Goal: Information Seeking & Learning: Learn about a topic

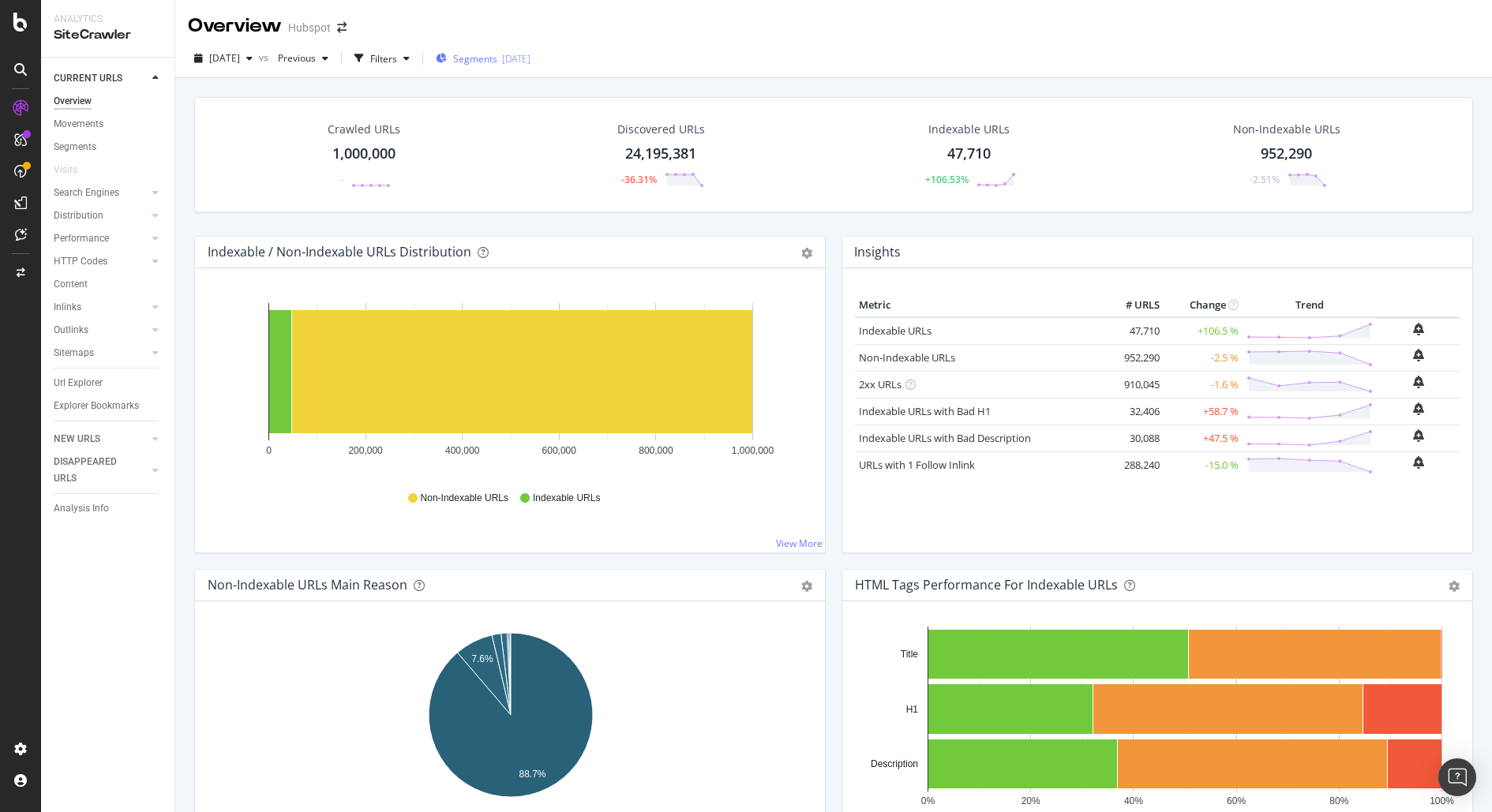
click at [497, 64] on span "Segments" at bounding box center [475, 59] width 45 height 13
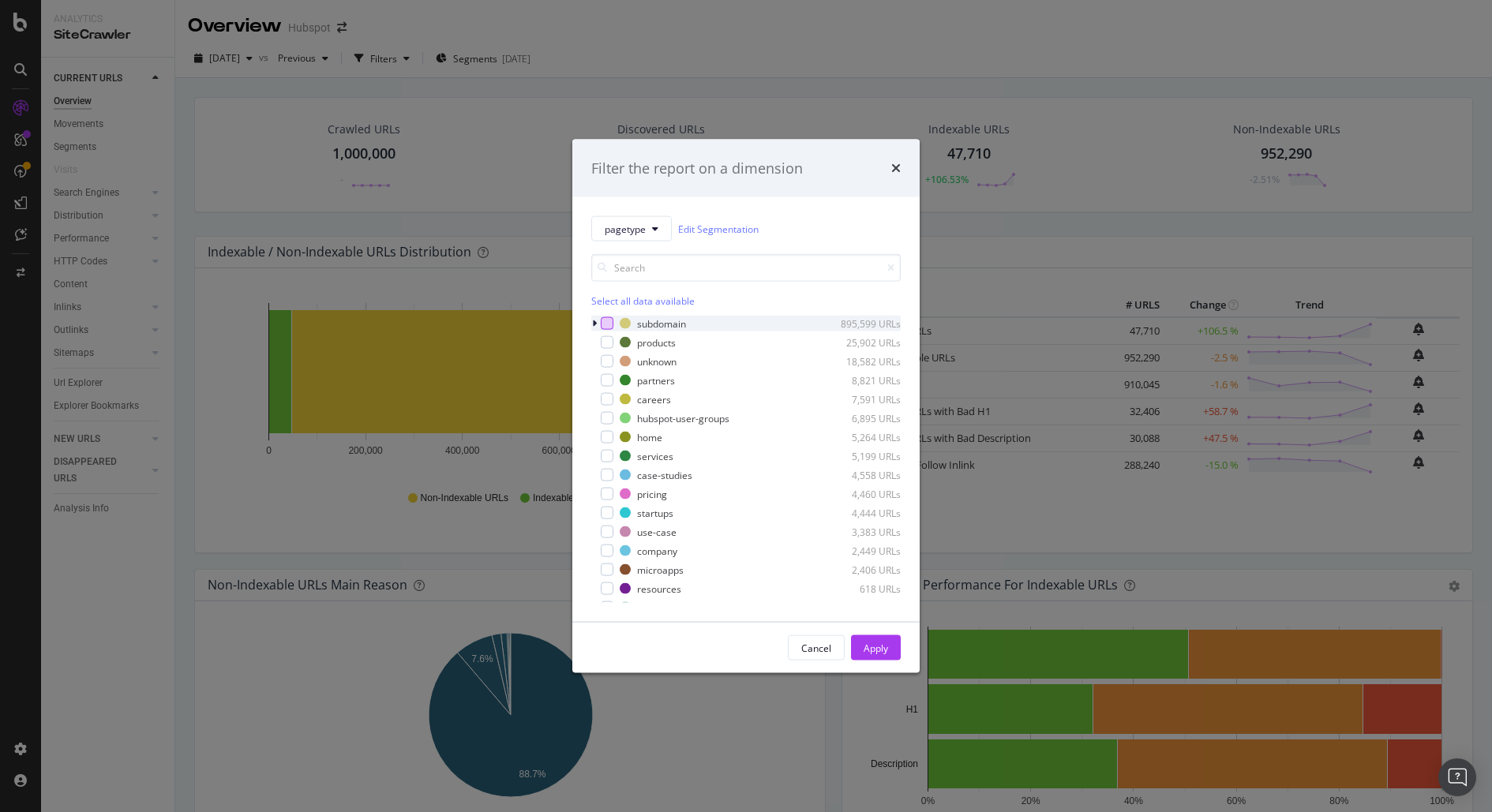
click at [610, 324] on div "modal" at bounding box center [606, 323] width 13 height 13
click at [611, 323] on div "modal" at bounding box center [606, 323] width 13 height 13
click at [592, 324] on icon "modal" at bounding box center [595, 323] width 5 height 9
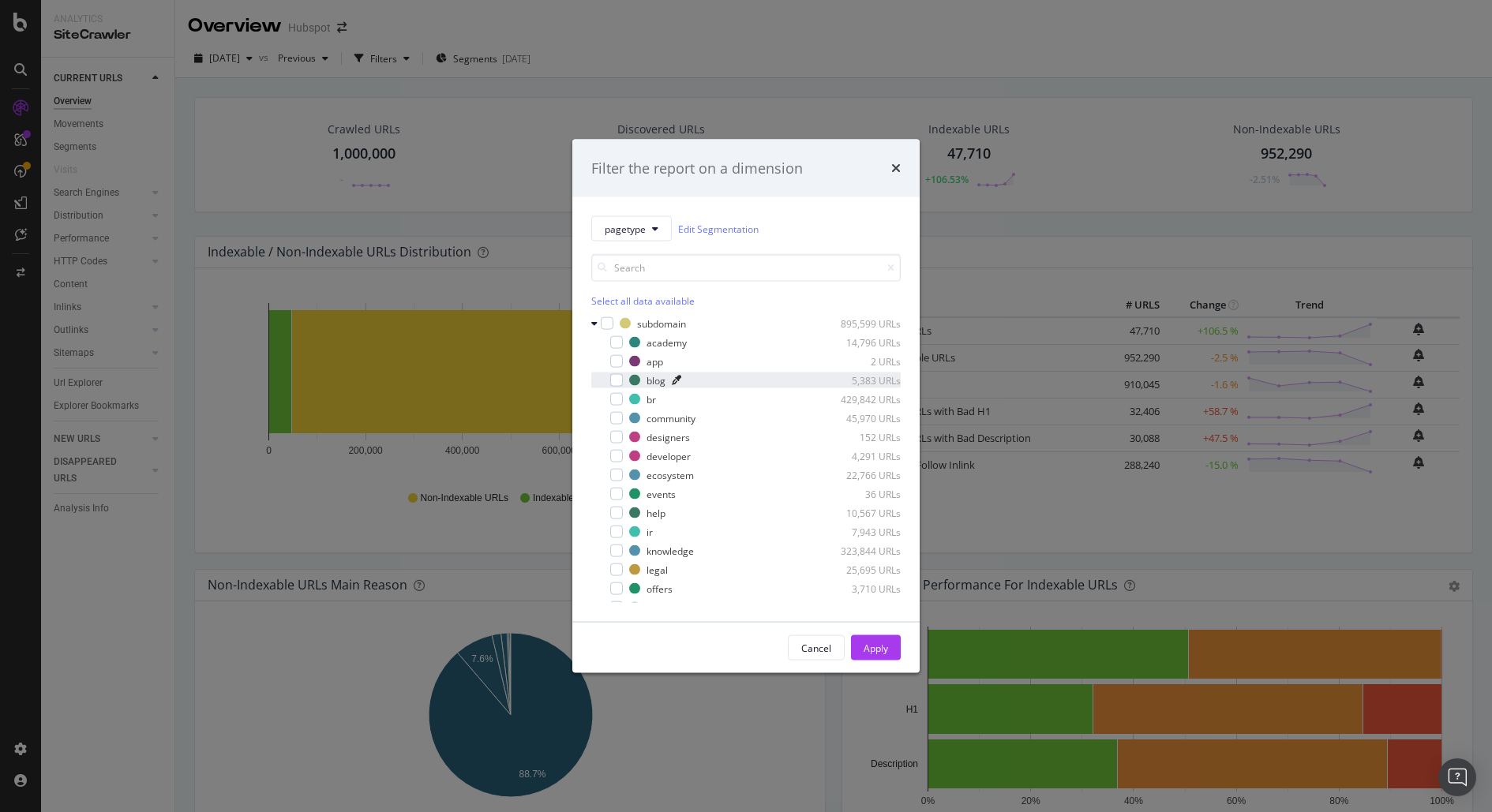
click at [675, 382] on icon "modal" at bounding box center [676, 380] width 9 height 9
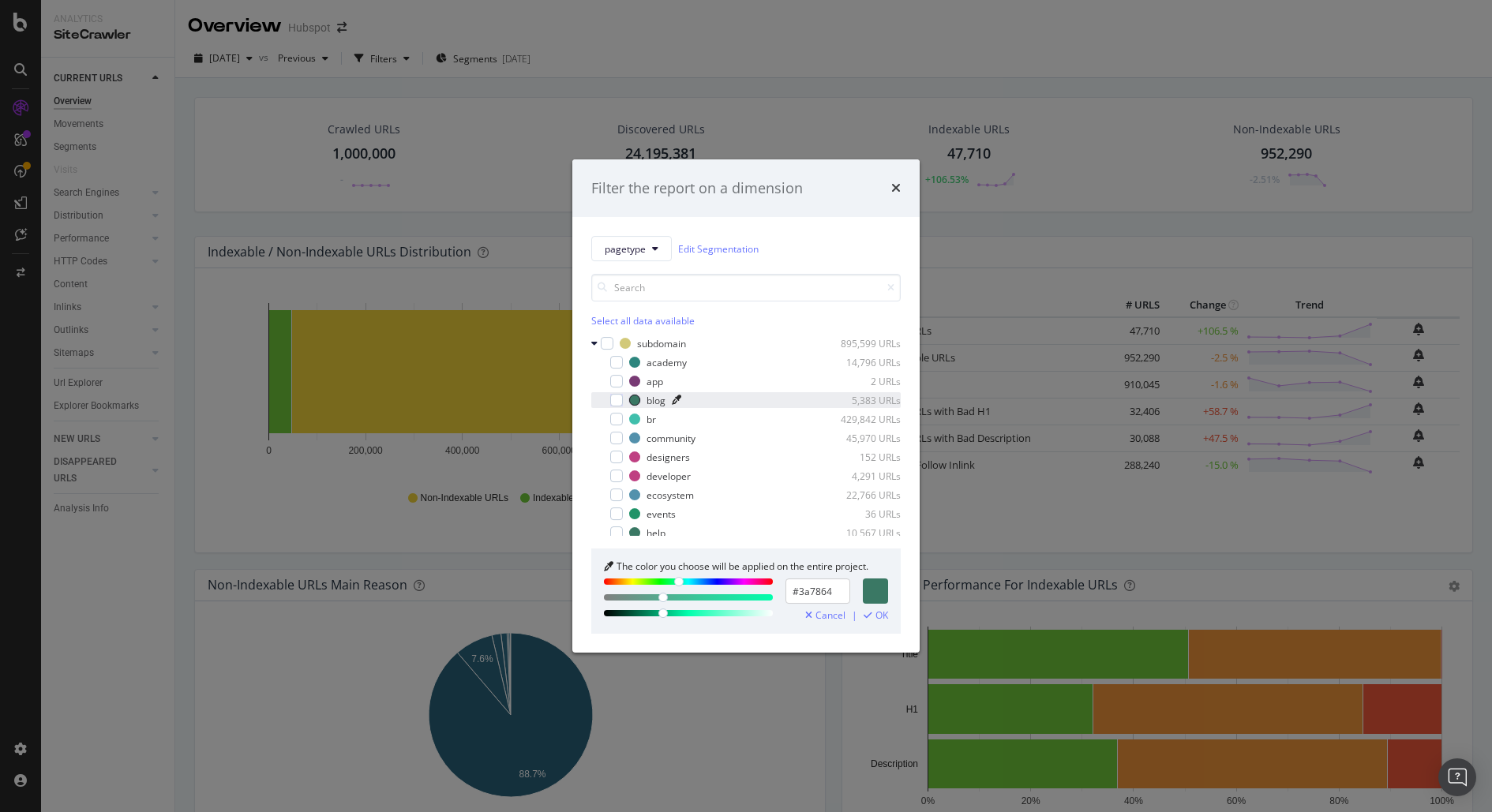
click at [675, 382] on icon "modal" at bounding box center [674, 381] width 9 height 9
type input "#783a74"
click at [675, 382] on icon "modal" at bounding box center [674, 381] width 9 height 9
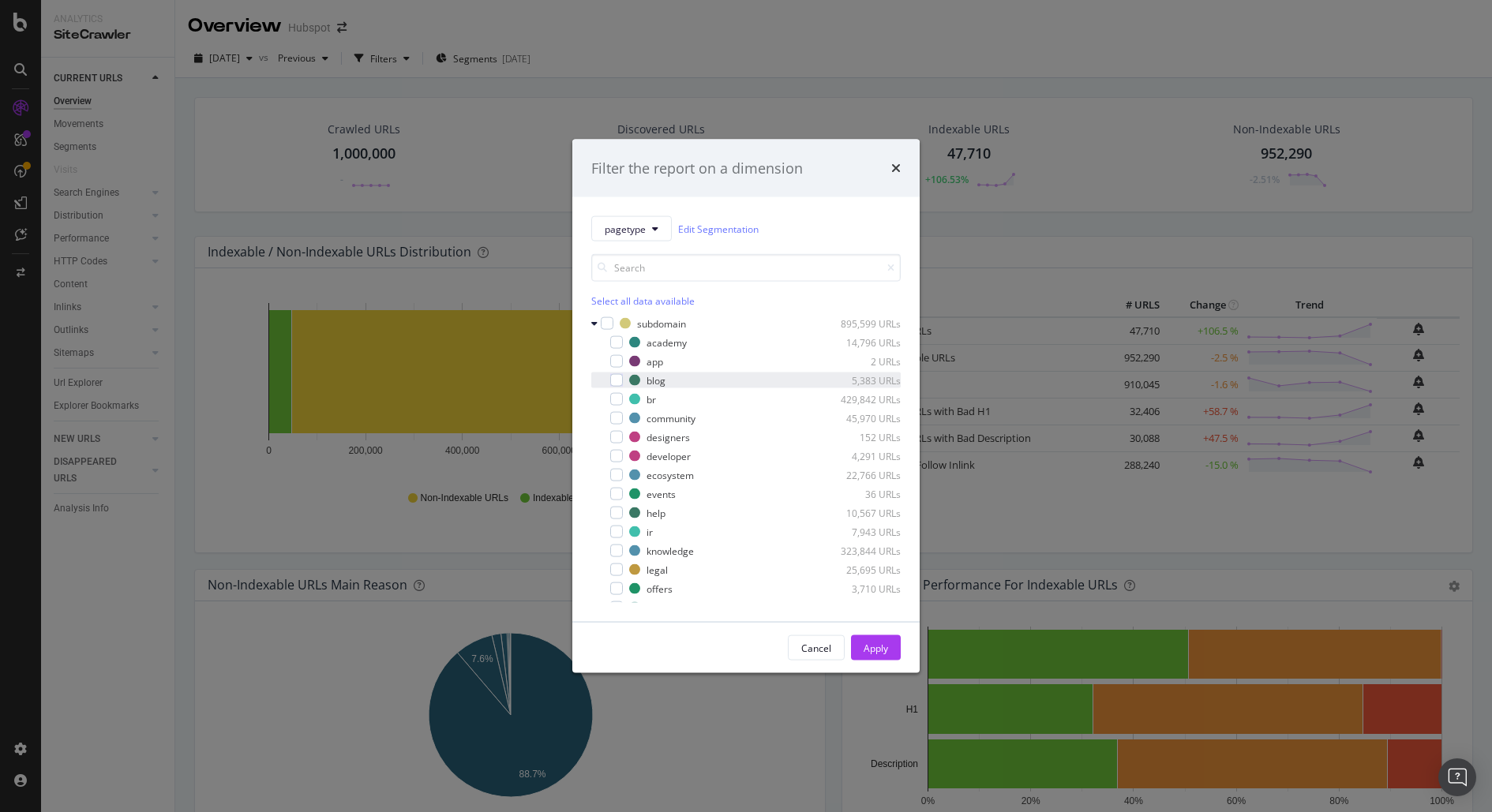
click at [614, 381] on div "modal" at bounding box center [616, 380] width 13 height 13
click at [873, 647] on div "Apply" at bounding box center [876, 647] width 24 height 13
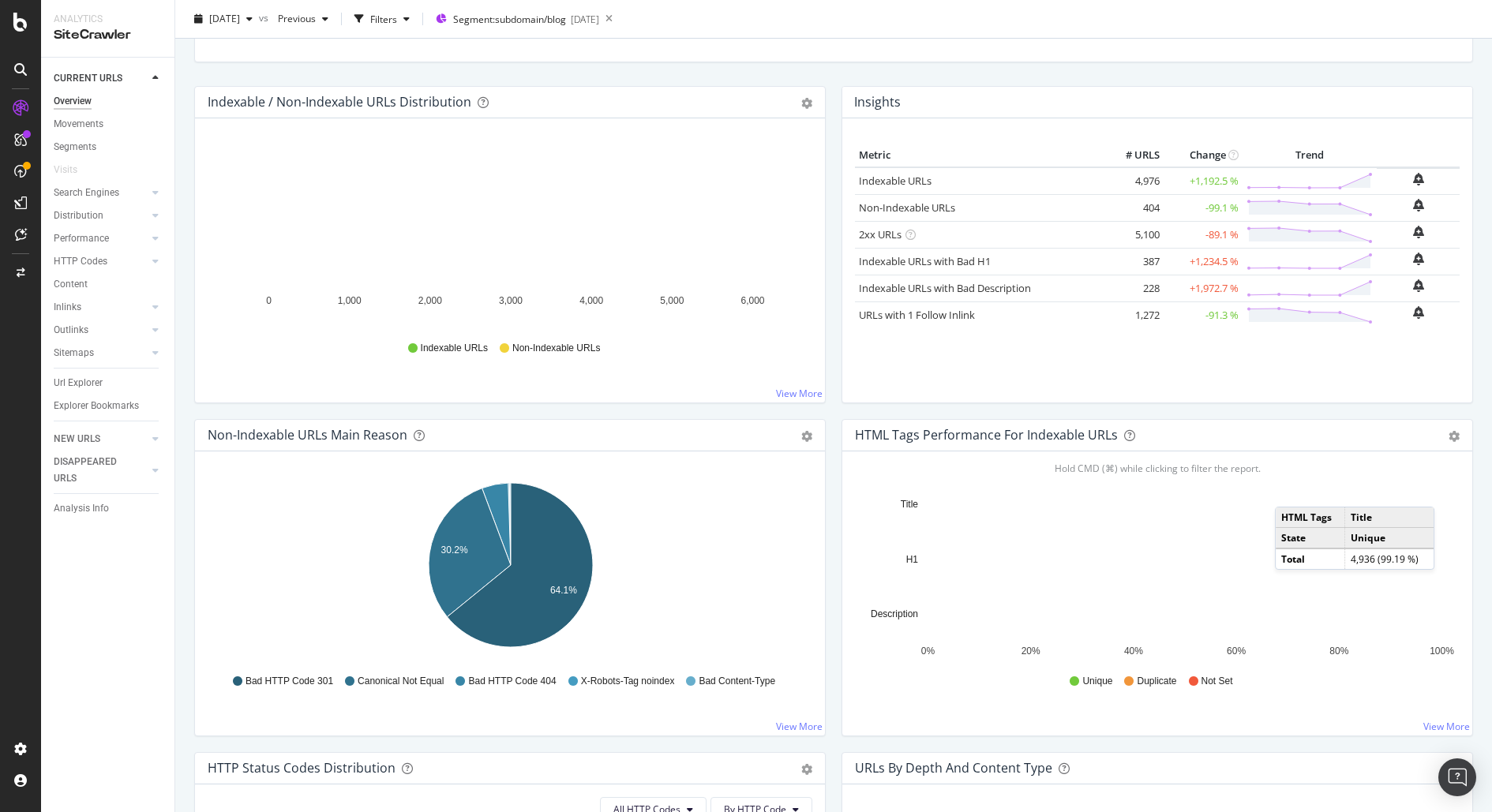
scroll to position [161, 0]
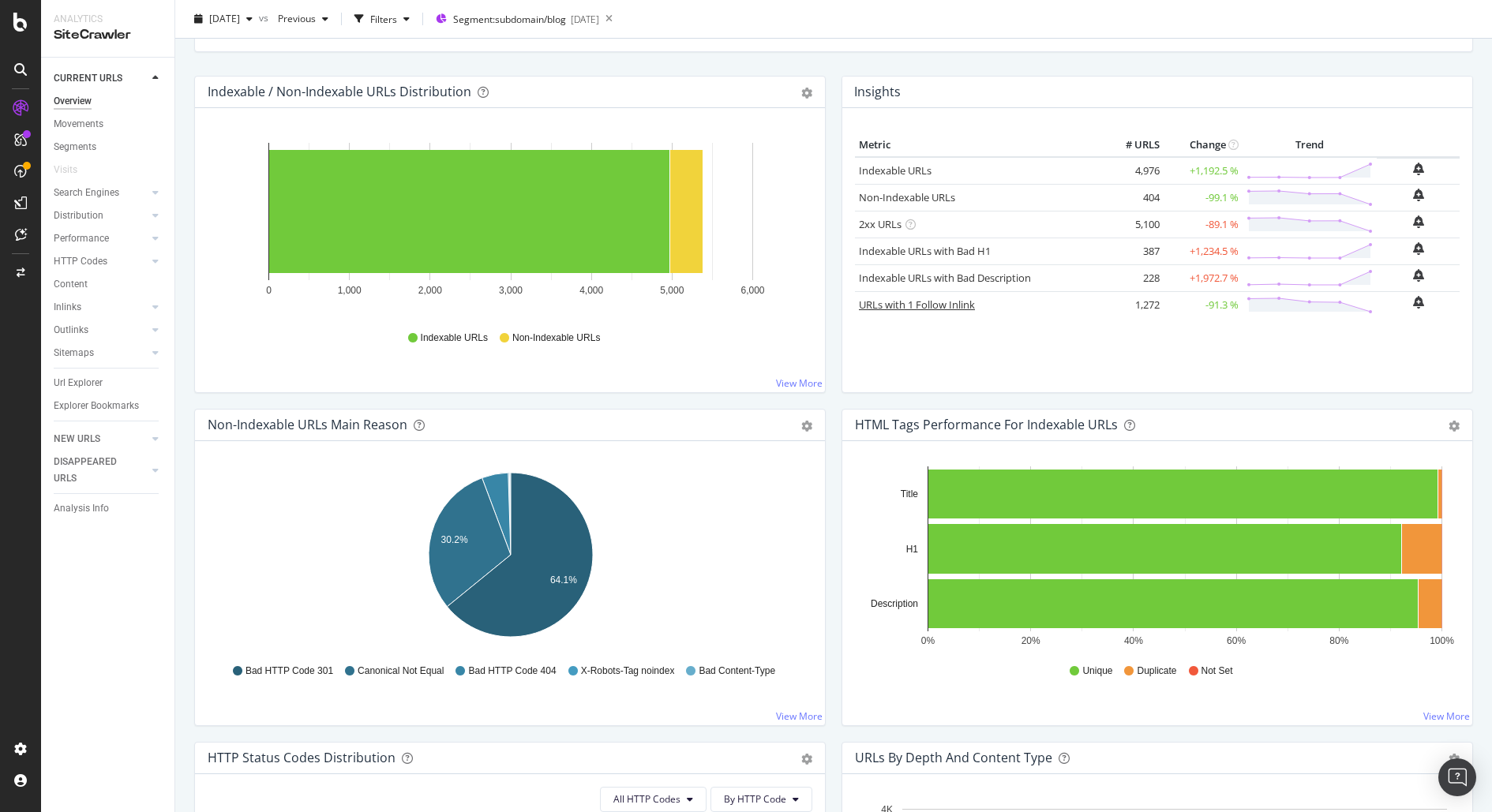
click at [939, 301] on link "URLs with 1 Follow Inlink" at bounding box center [917, 304] width 116 height 14
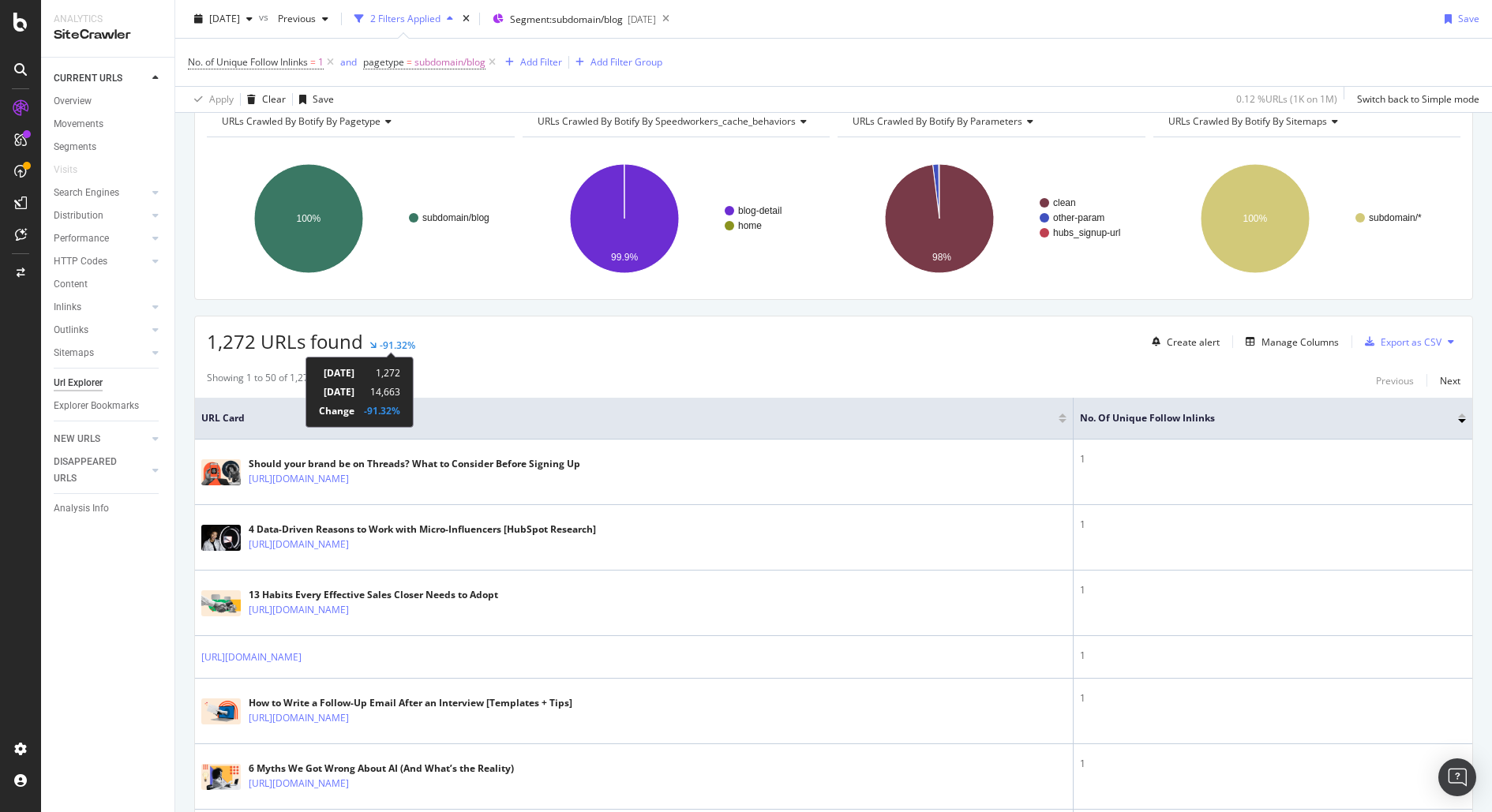
scroll to position [81, 0]
drag, startPoint x: 446, startPoint y: 411, endPoint x: 311, endPoint y: 372, distance: 140.5
click at [311, 372] on div "[DATE] 1,272 [DATE] 14,663 Change -91.32%" at bounding box center [359, 389] width 108 height 71
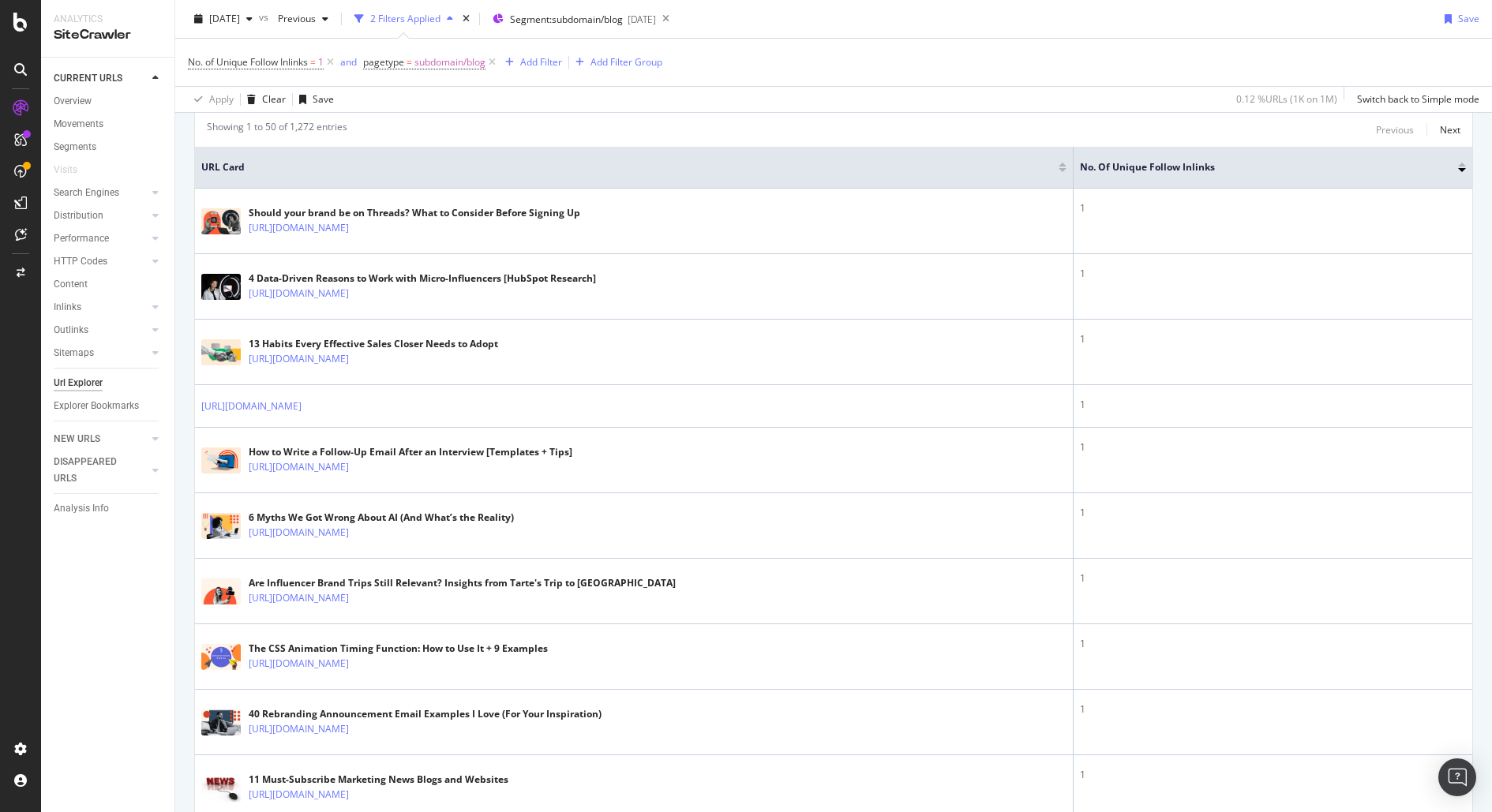
scroll to position [0, 0]
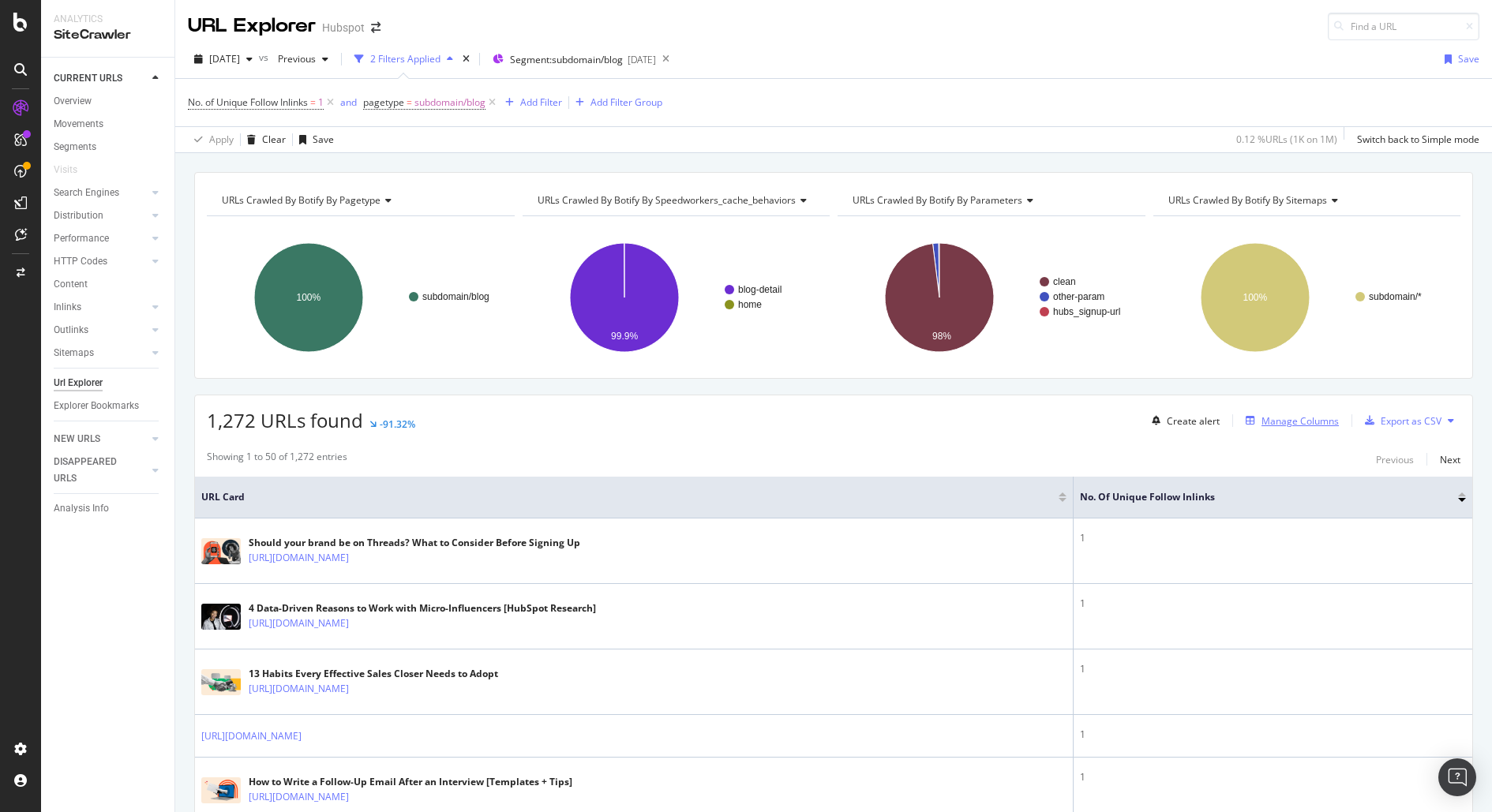
drag, startPoint x: 1336, startPoint y: 428, endPoint x: 1327, endPoint y: 422, distance: 10.8
click at [1335, 427] on div "Create alert Manage Columns Export as CSV" at bounding box center [1303, 420] width 315 height 27
click at [1320, 418] on div "Manage Columns" at bounding box center [1300, 421] width 77 height 13
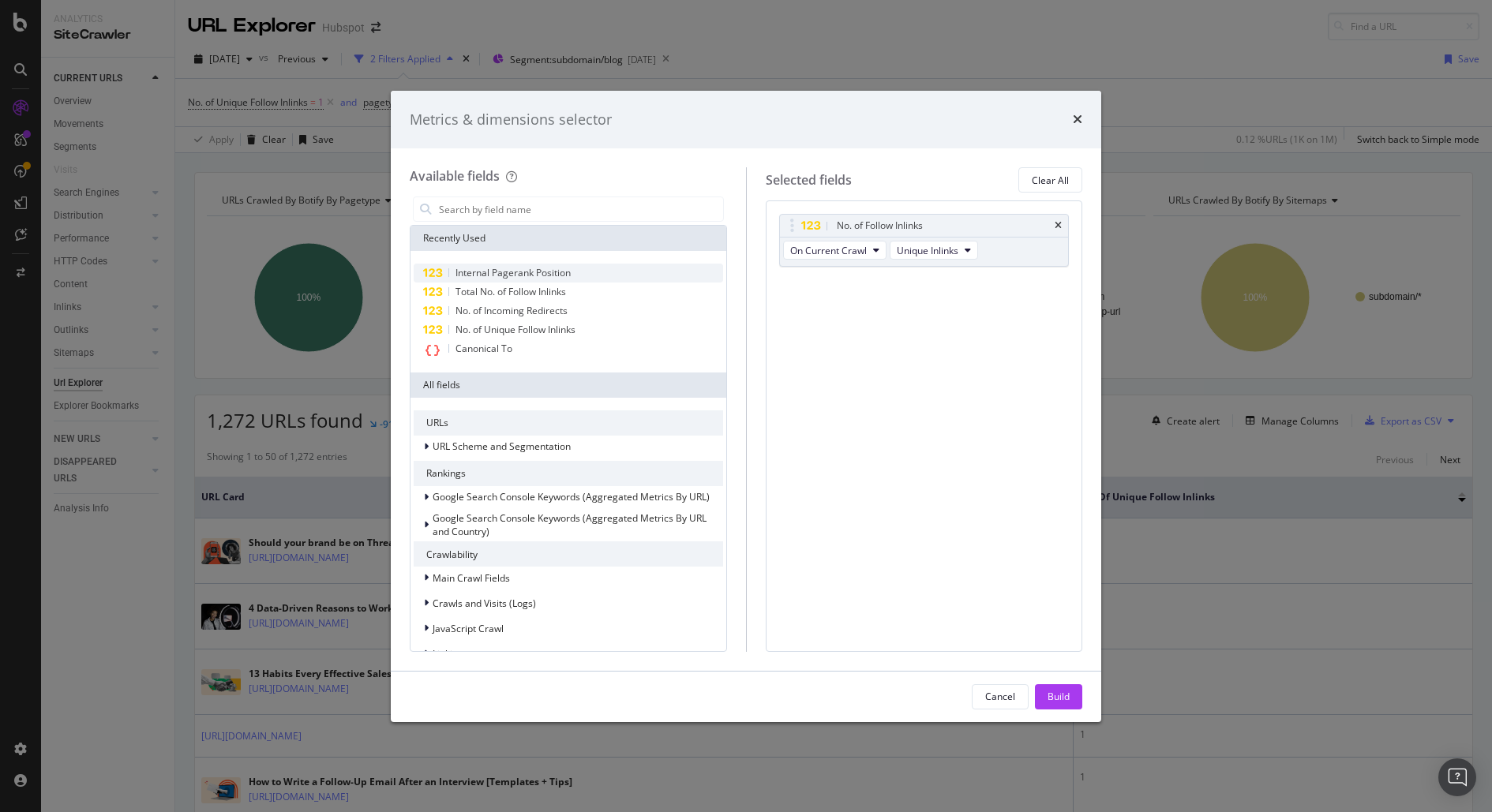
click at [541, 279] on div "Internal Pagerank Position" at bounding box center [569, 273] width 310 height 19
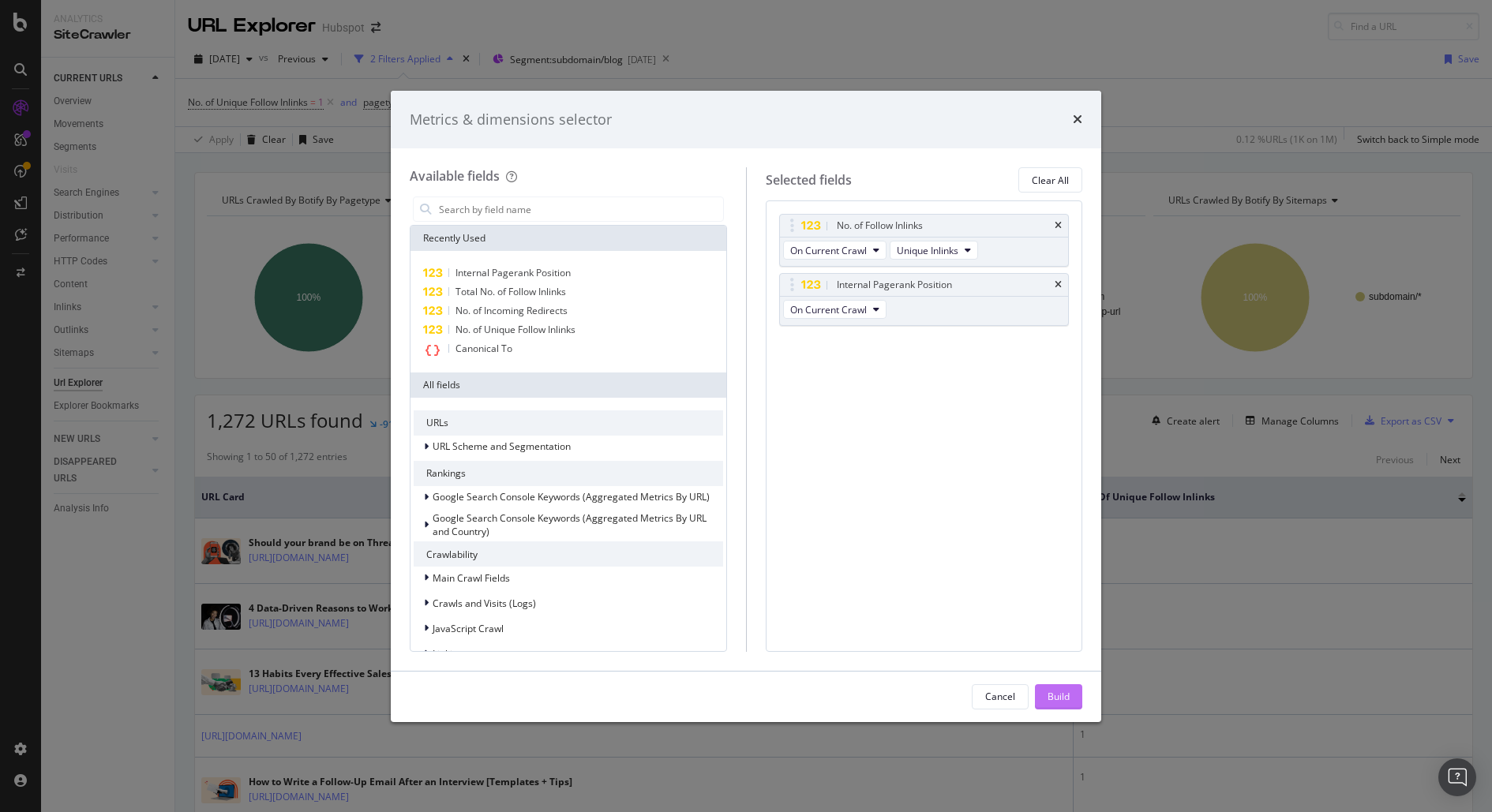
click at [1075, 697] on button "Build" at bounding box center [1059, 697] width 47 height 25
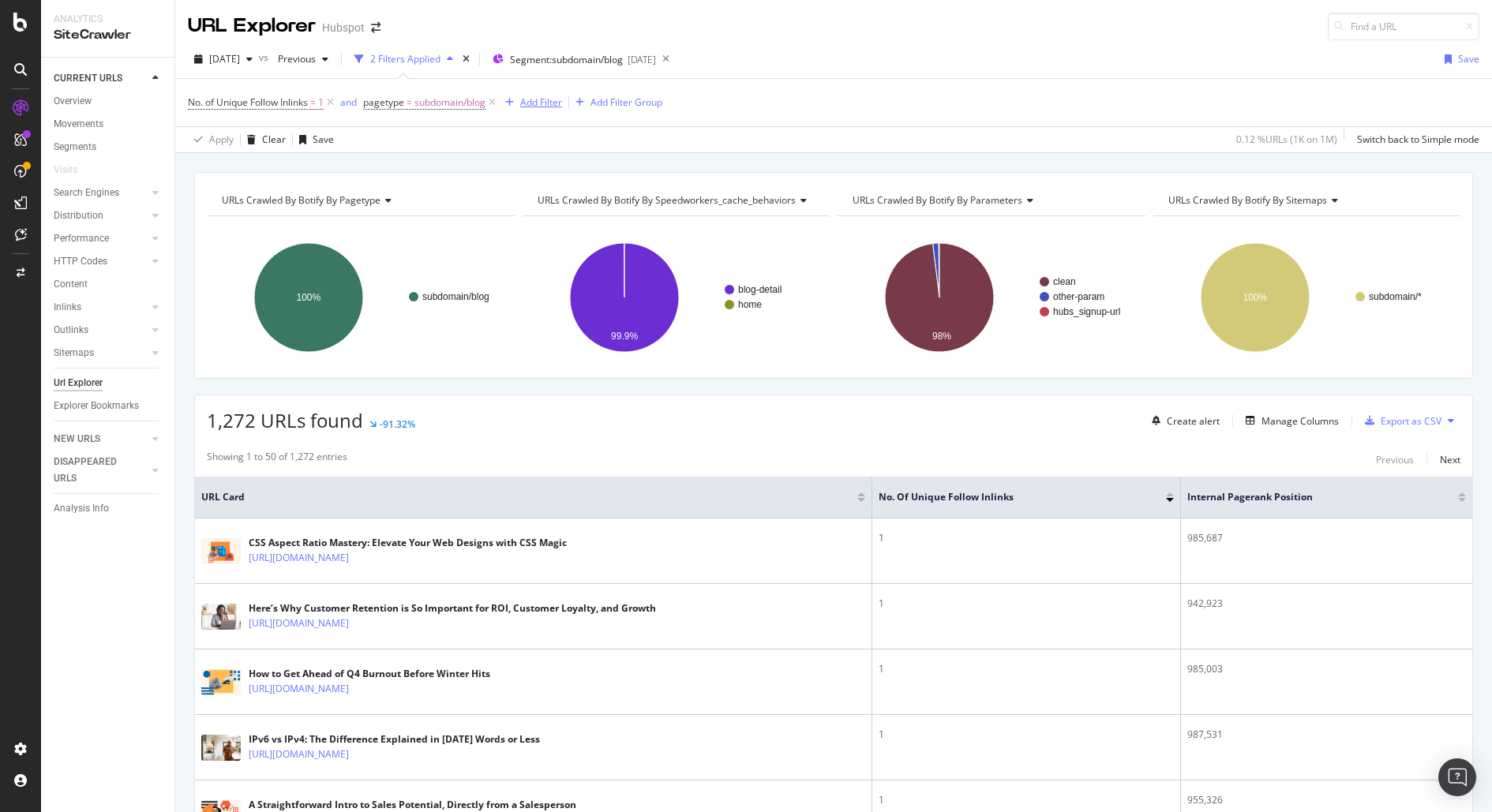
click at [548, 98] on div "Add Filter" at bounding box center [542, 103] width 42 height 13
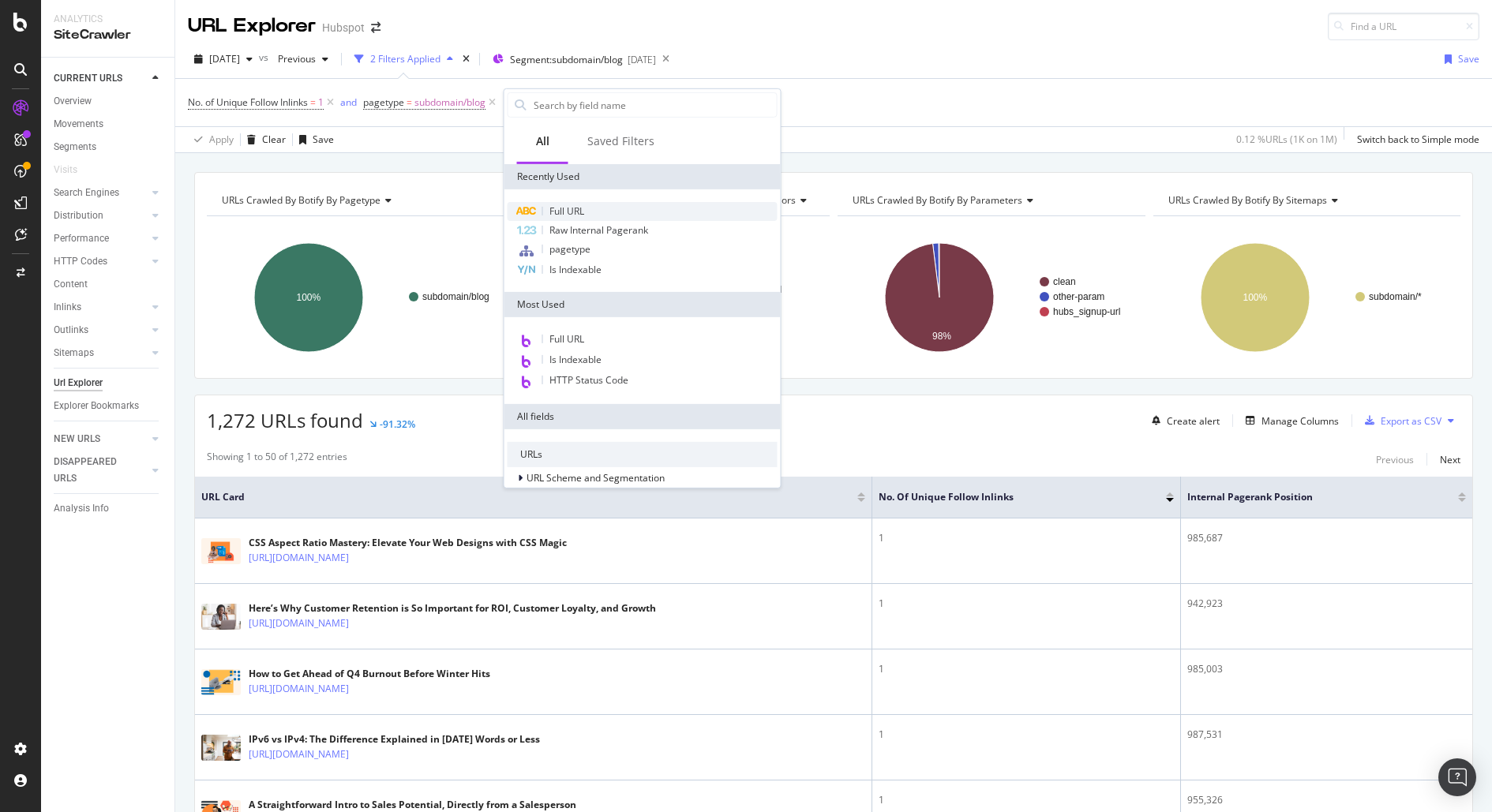
click at [572, 212] on span "Full URL" at bounding box center [566, 211] width 34 height 13
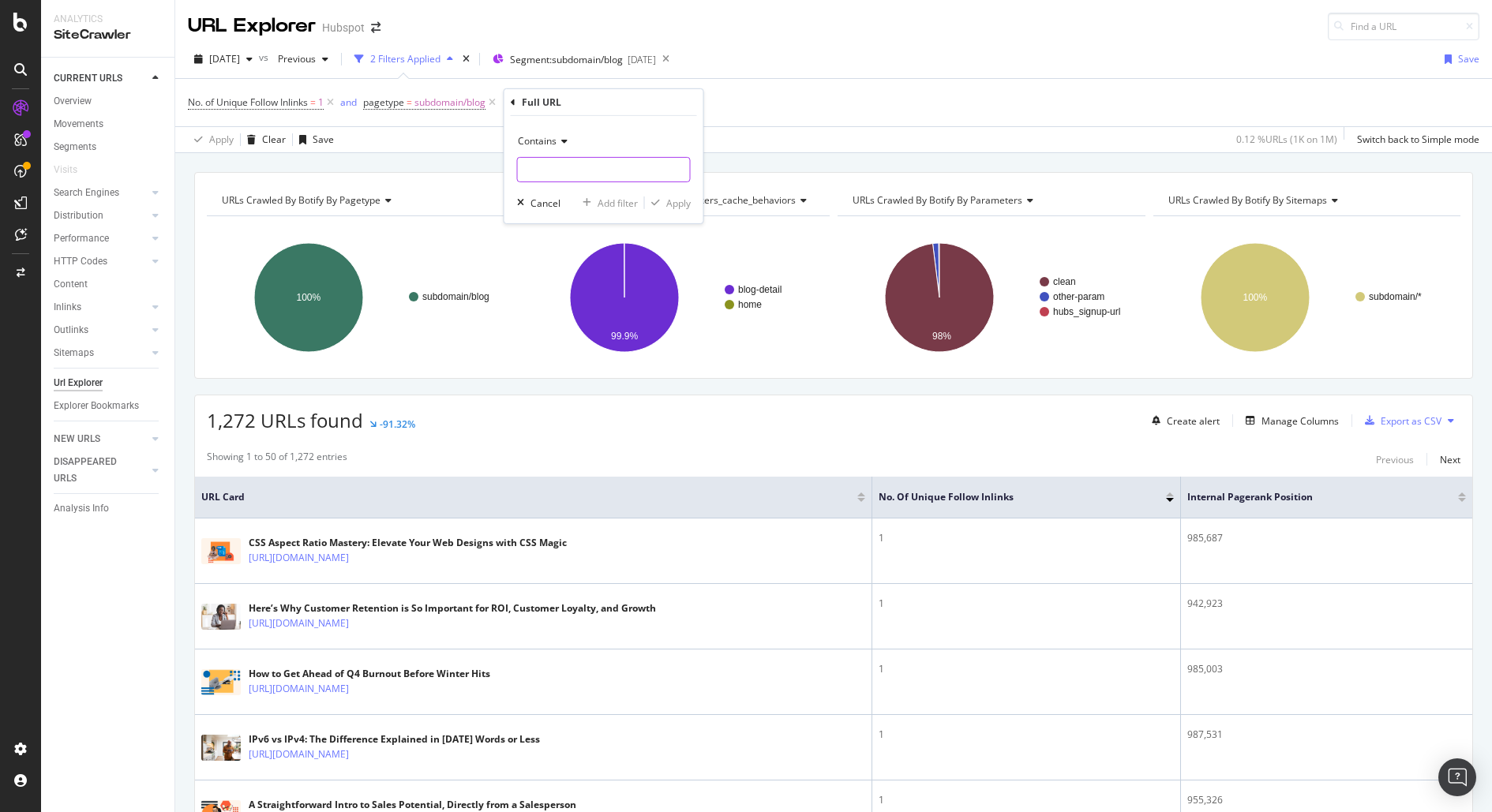
click at [584, 170] on input "text" at bounding box center [604, 170] width 172 height 25
type input "html-projects-for-"
click at [689, 198] on div "Apply" at bounding box center [678, 203] width 24 height 13
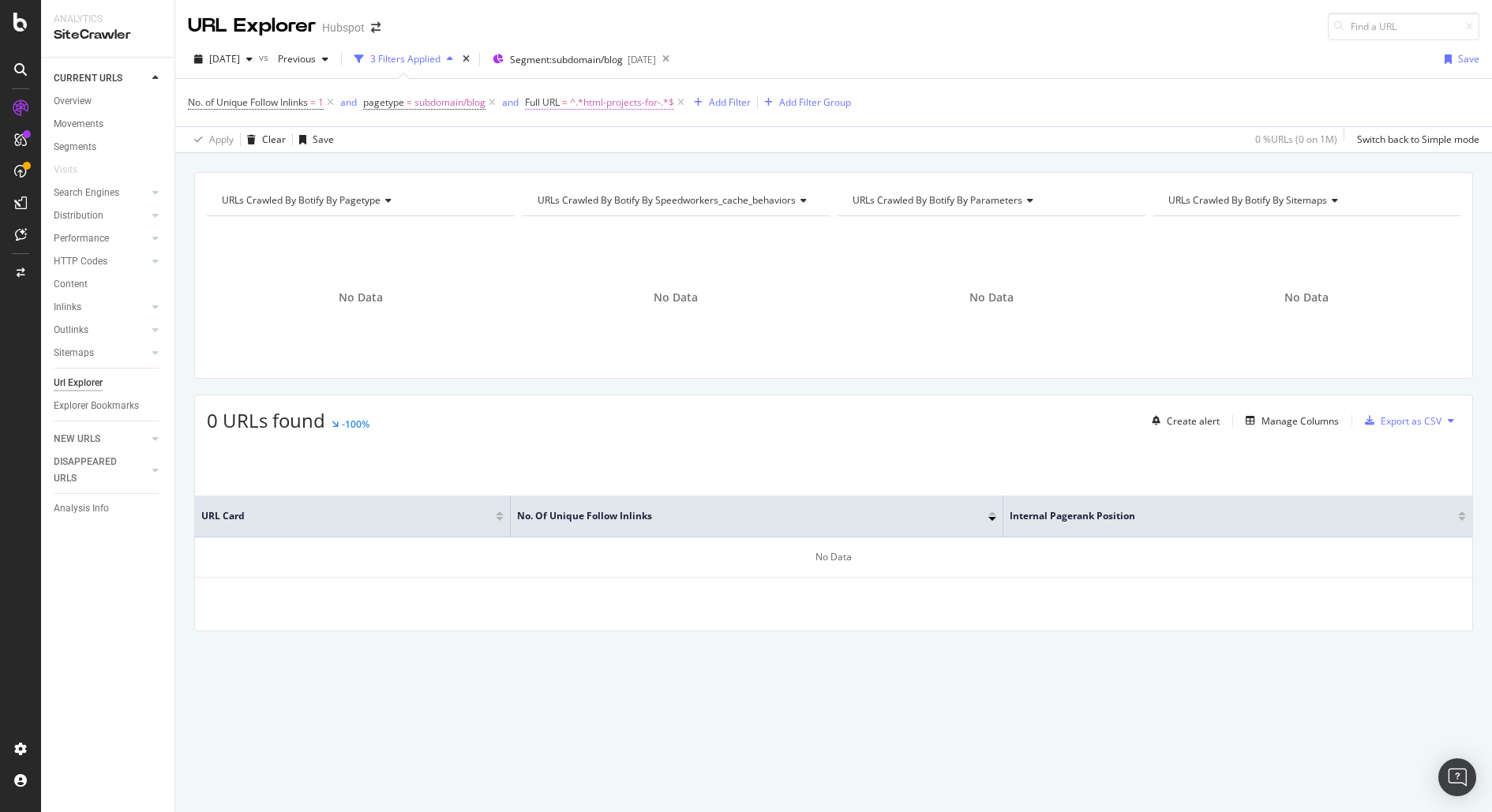
click at [606, 106] on span "^.*html-projects-for-.*$" at bounding box center [622, 103] width 104 height 22
drag, startPoint x: 632, startPoint y: 163, endPoint x: 653, endPoint y: 179, distance: 26.4
click at [632, 164] on input "html-projects-for-" at bounding box center [618, 166] width 149 height 25
click at [658, 161] on input "html-projects-for-" at bounding box center [618, 166] width 149 height 25
type input "html-projects"
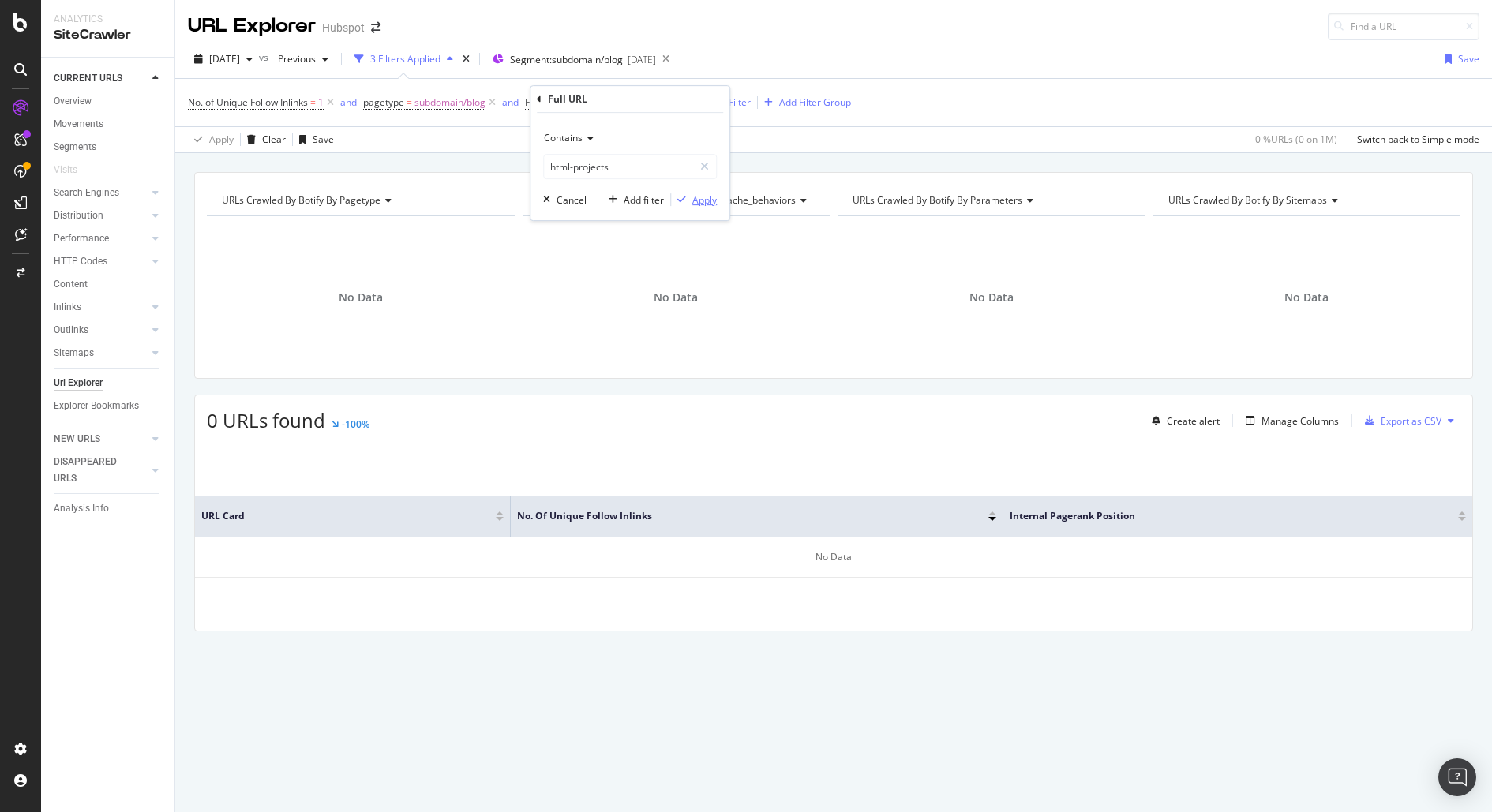
click at [695, 199] on div "Apply" at bounding box center [704, 200] width 24 height 13
click at [664, 98] on icon at bounding box center [662, 103] width 13 height 16
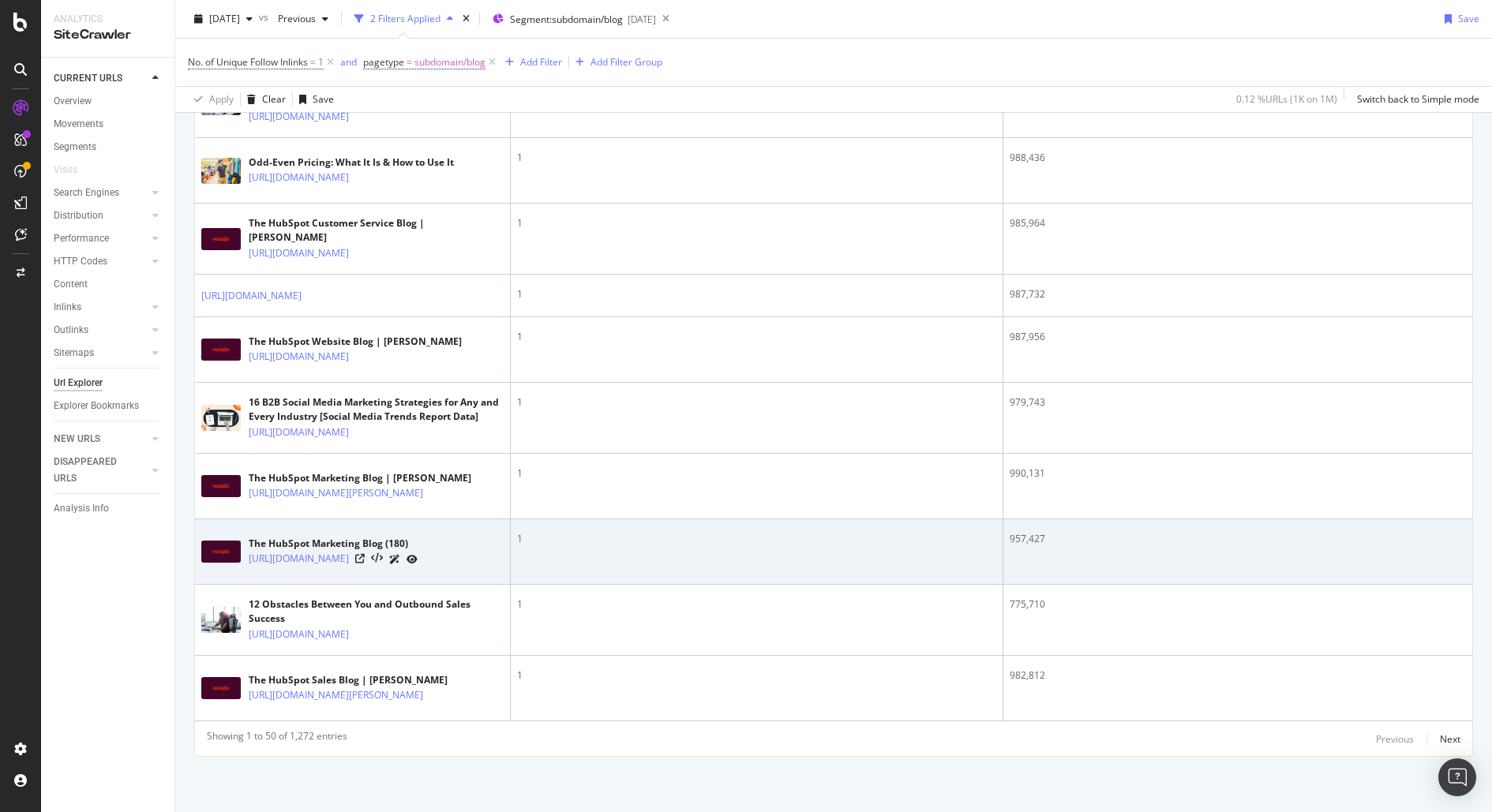
scroll to position [3673, 0]
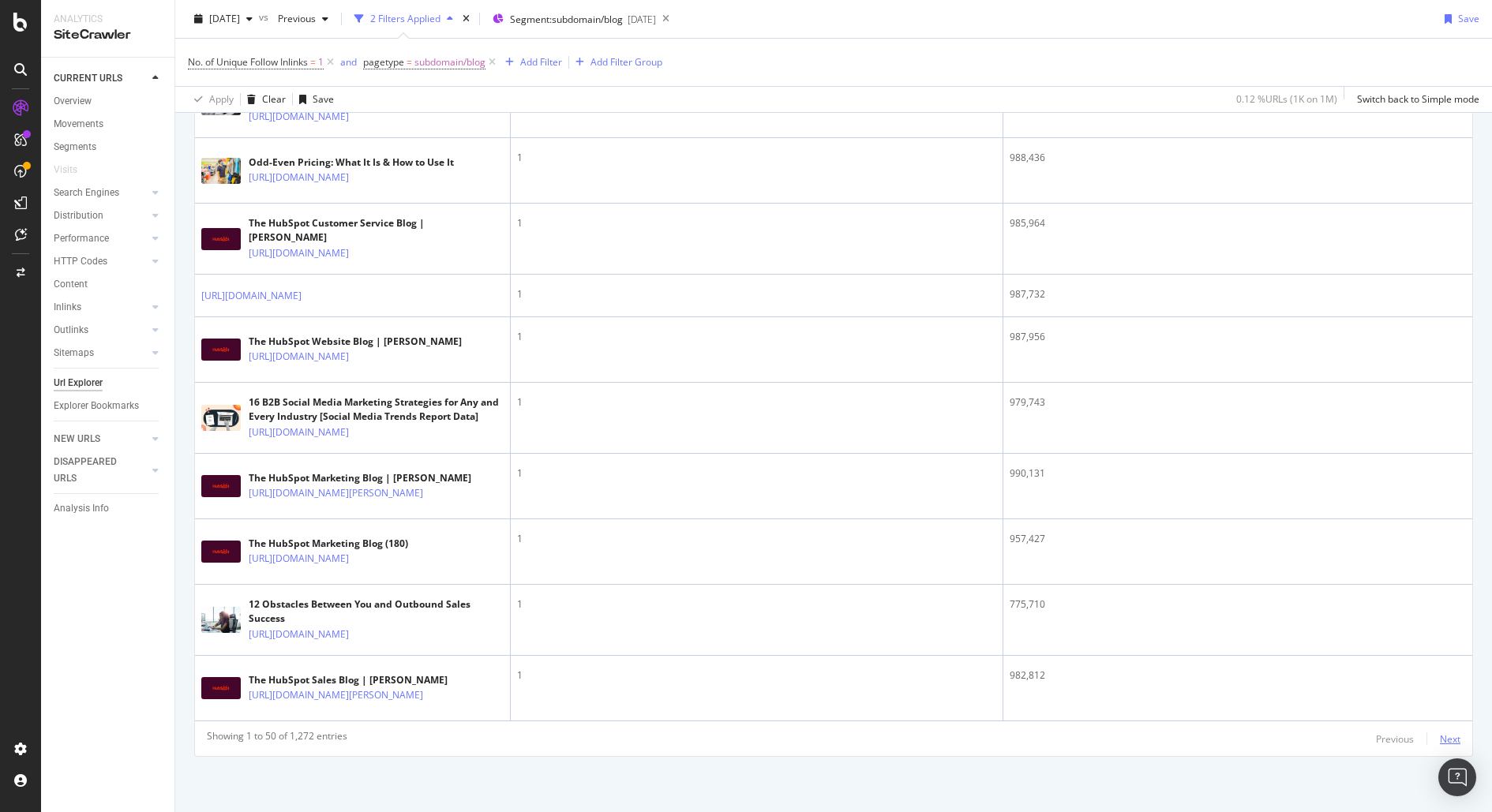
click at [1445, 740] on div "Next" at bounding box center [1450, 739] width 20 height 13
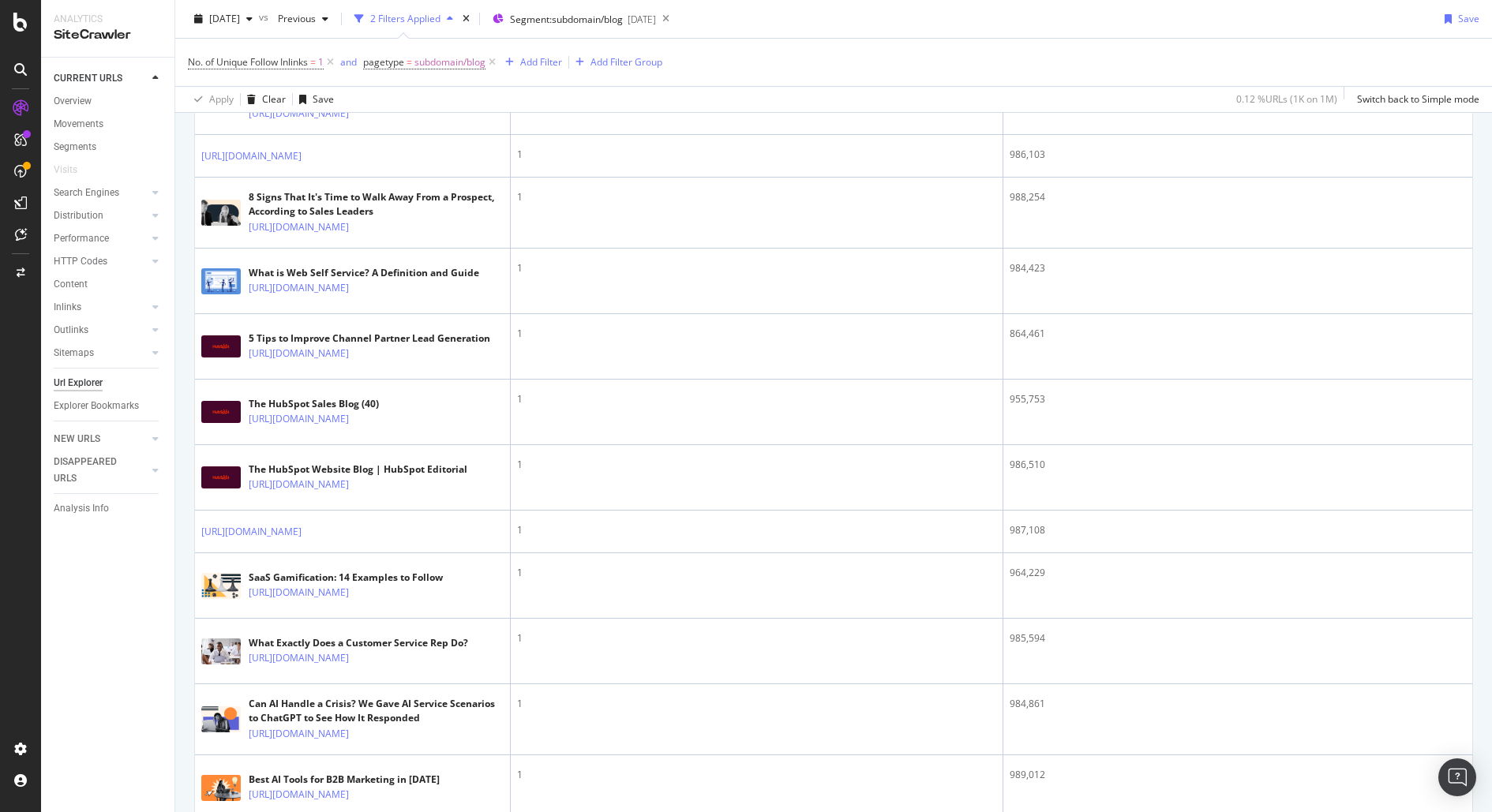
scroll to position [3630, 0]
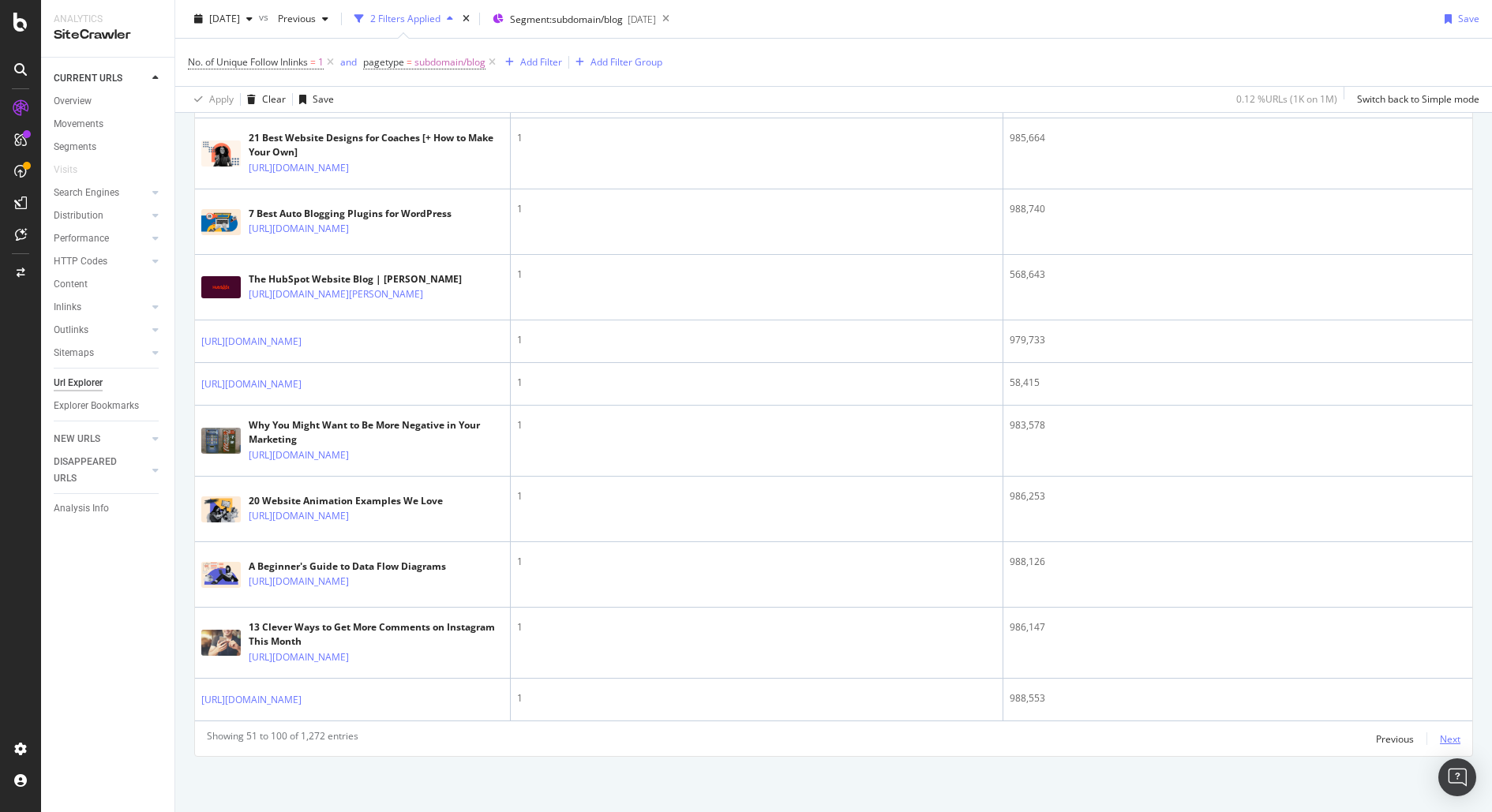
click at [1455, 739] on div "Next" at bounding box center [1450, 739] width 20 height 13
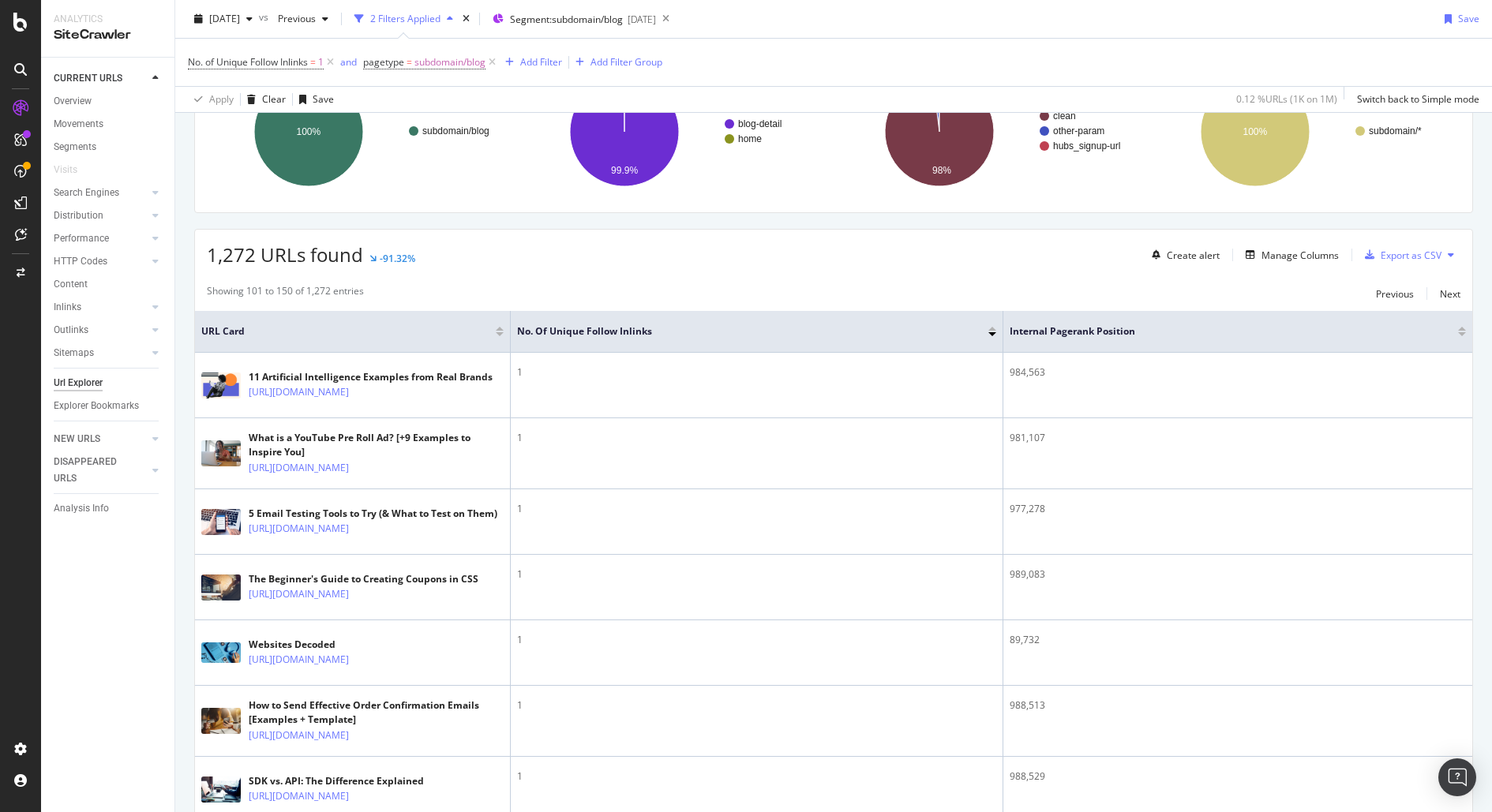
scroll to position [0, 0]
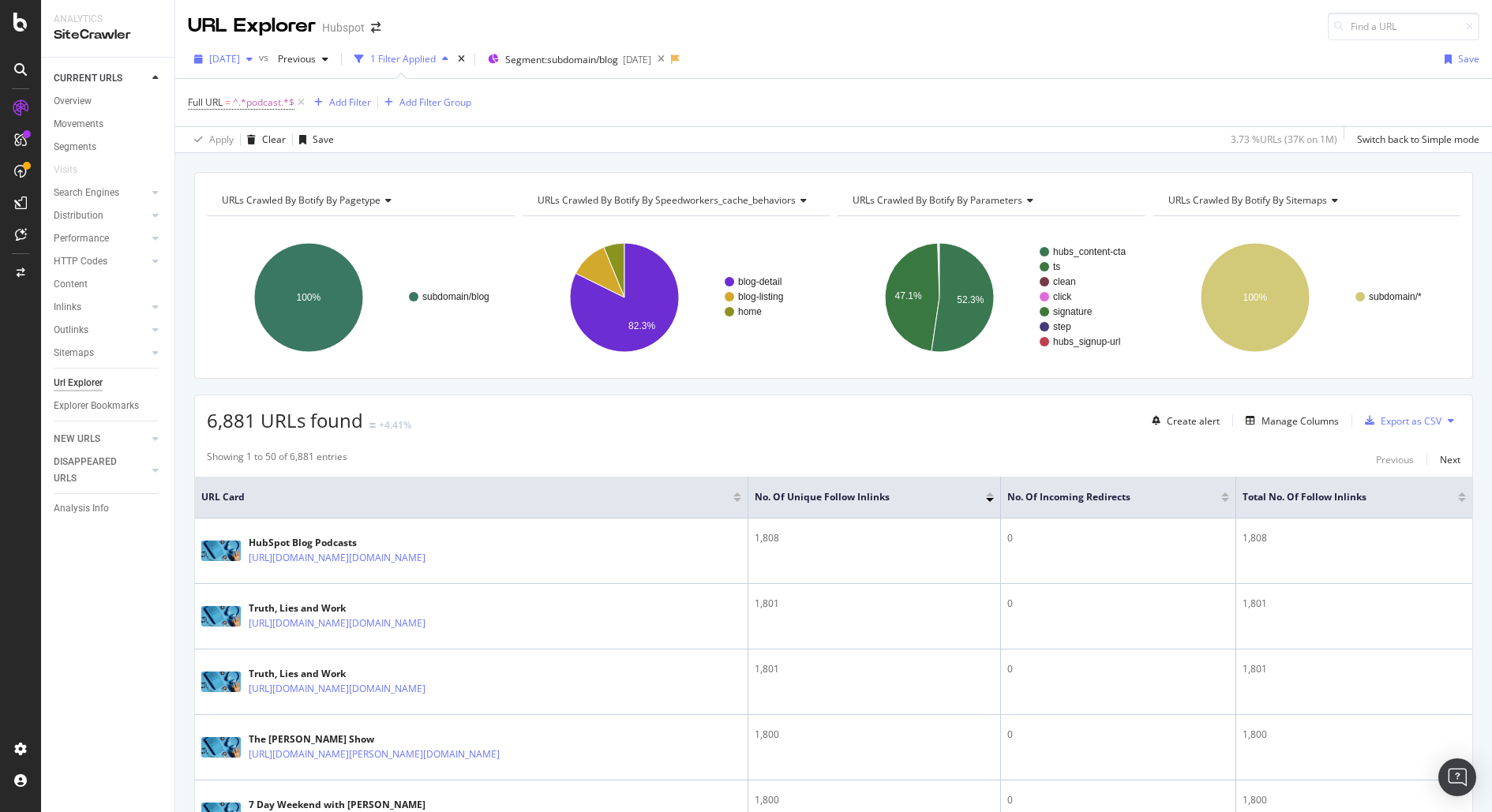
click at [234, 60] on span "2025 Aug. 5th" at bounding box center [225, 59] width 31 height 13
click at [301, 60] on span "Previous" at bounding box center [294, 59] width 45 height 13
click at [315, 116] on div "[DATE]" at bounding box center [345, 115] width 84 height 14
click at [235, 53] on span "2025 Aug. 5th" at bounding box center [225, 59] width 31 height 13
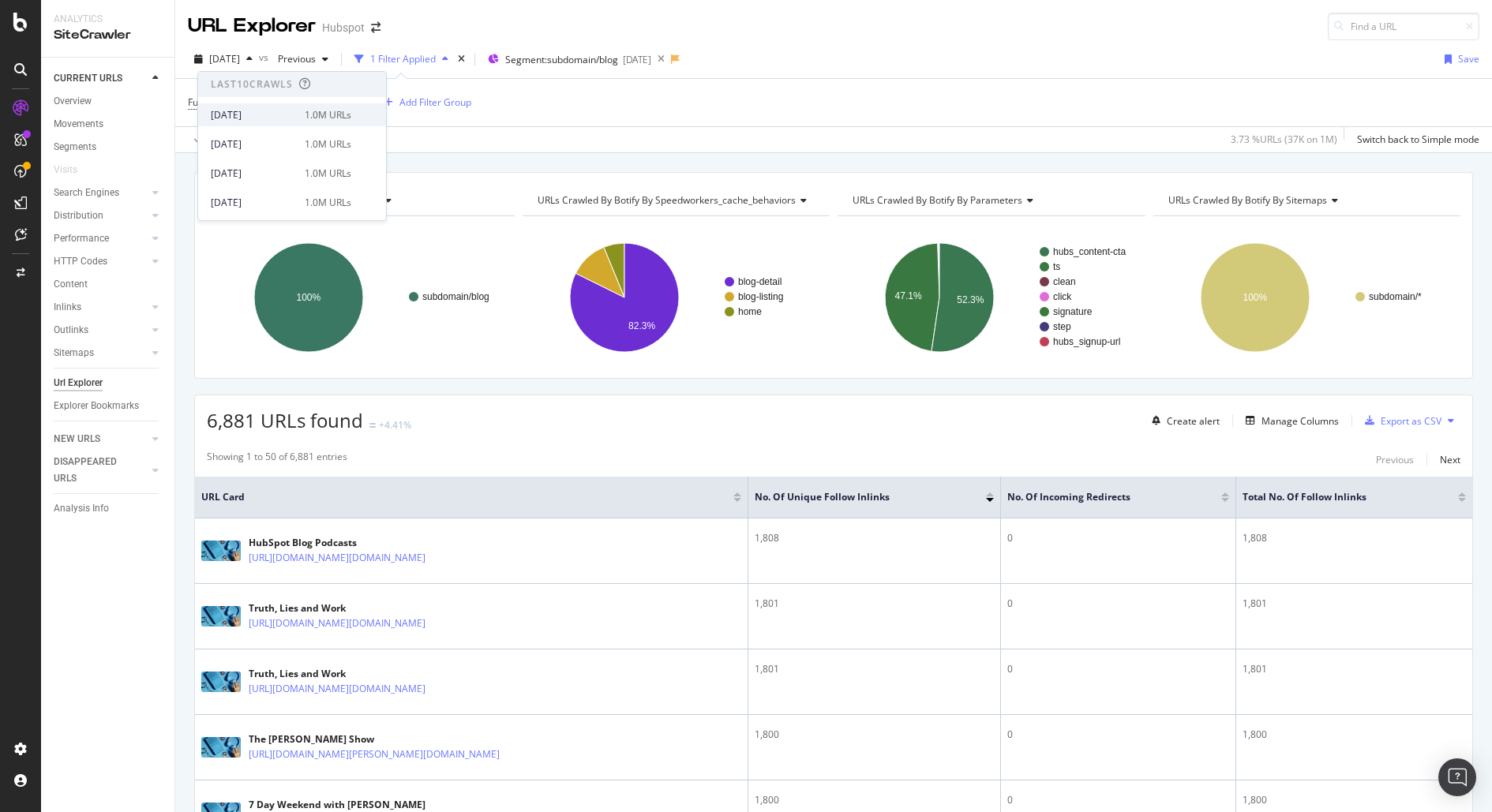
click at [237, 119] on div "[DATE]" at bounding box center [253, 115] width 84 height 14
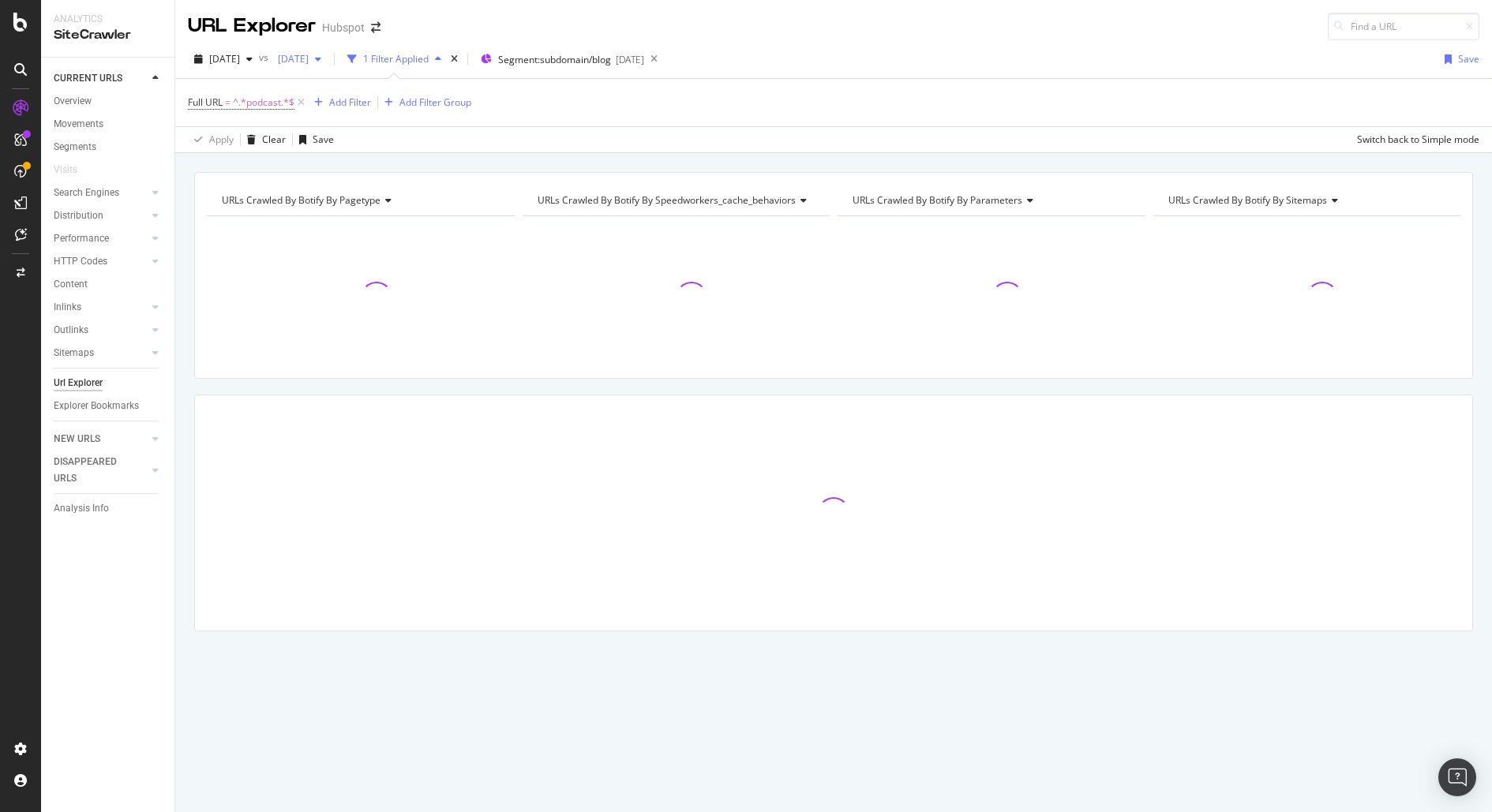
click at [309, 60] on span "2025 Jul. 29th" at bounding box center [290, 59] width 37 height 13
click at [351, 119] on div "2025 Aug. 5th" at bounding box center [350, 117] width 84 height 14
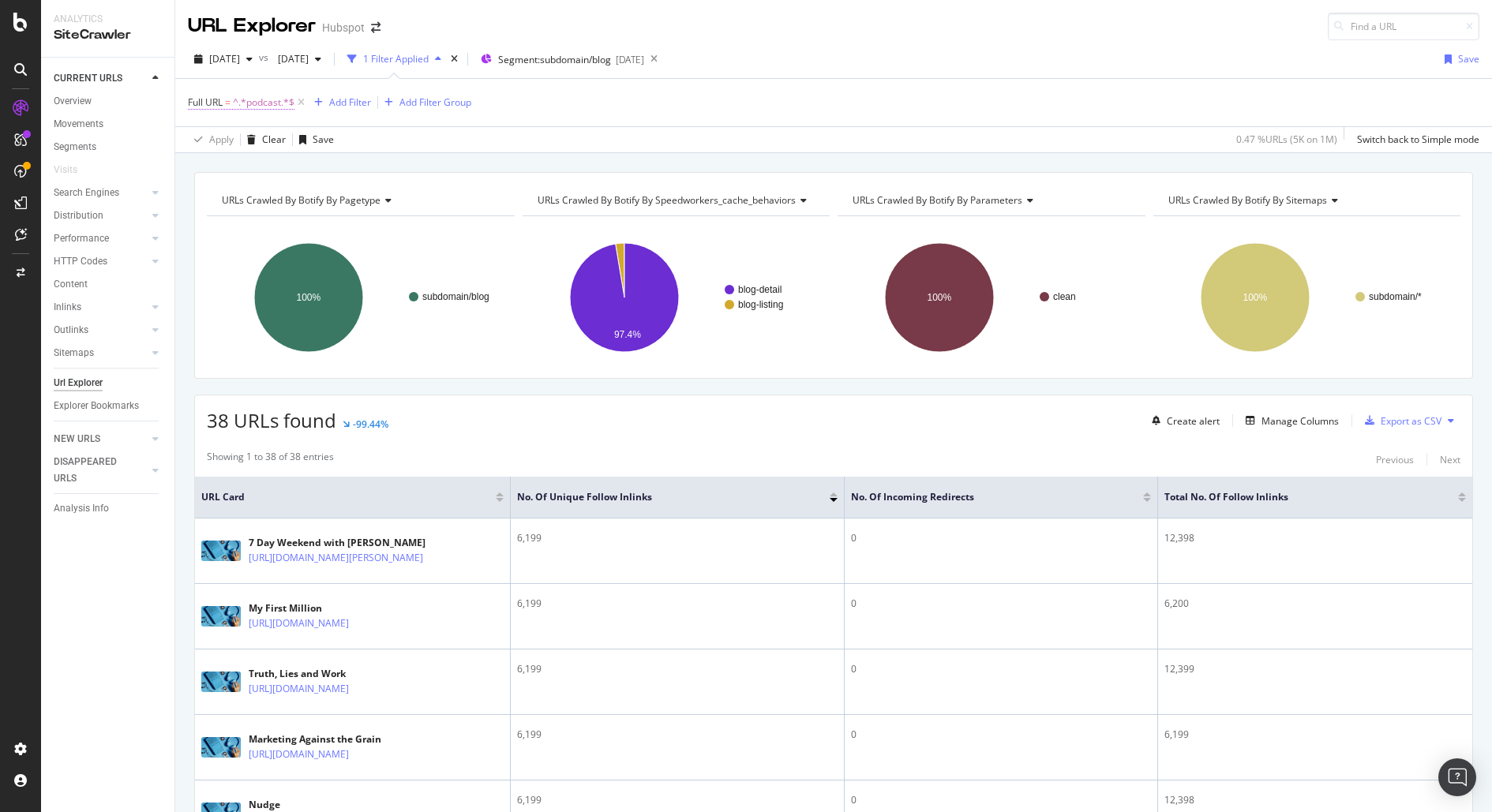
click at [265, 94] on span "^.*podcast.*$" at bounding box center [263, 103] width 61 height 22
click at [270, 161] on input "podcast" at bounding box center [276, 166] width 149 height 25
click at [272, 159] on input "podcast" at bounding box center [276, 166] width 149 height 25
click at [273, 171] on input "podcast" at bounding box center [276, 166] width 149 height 25
drag, startPoint x: 205, startPoint y: 163, endPoint x: 204, endPoint y: 193, distance: 30.0
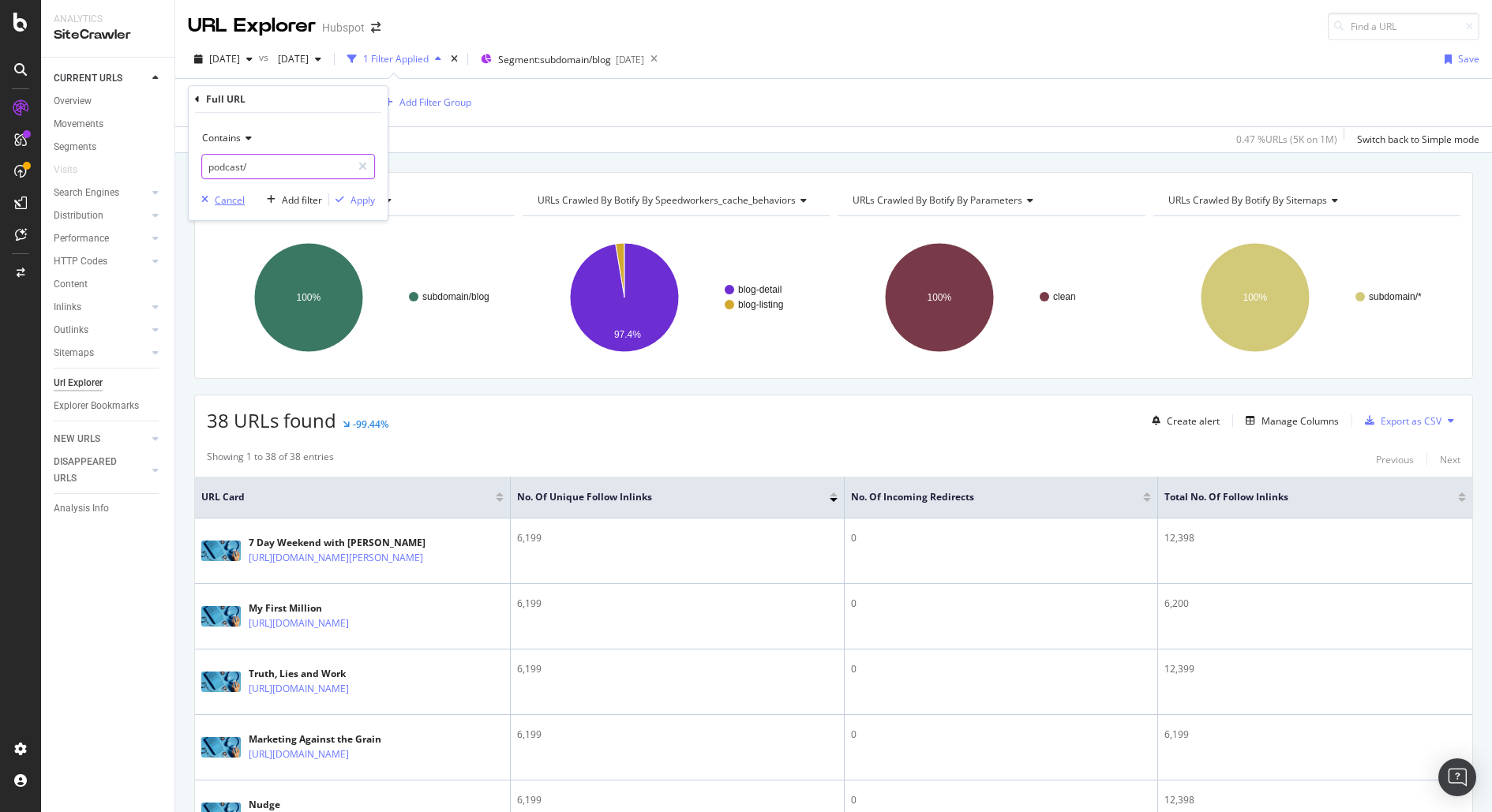
click at [205, 166] on input "podcast/" at bounding box center [276, 166] width 149 height 25
type input "/podcast/"
click at [367, 199] on div "Apply" at bounding box center [362, 200] width 24 height 13
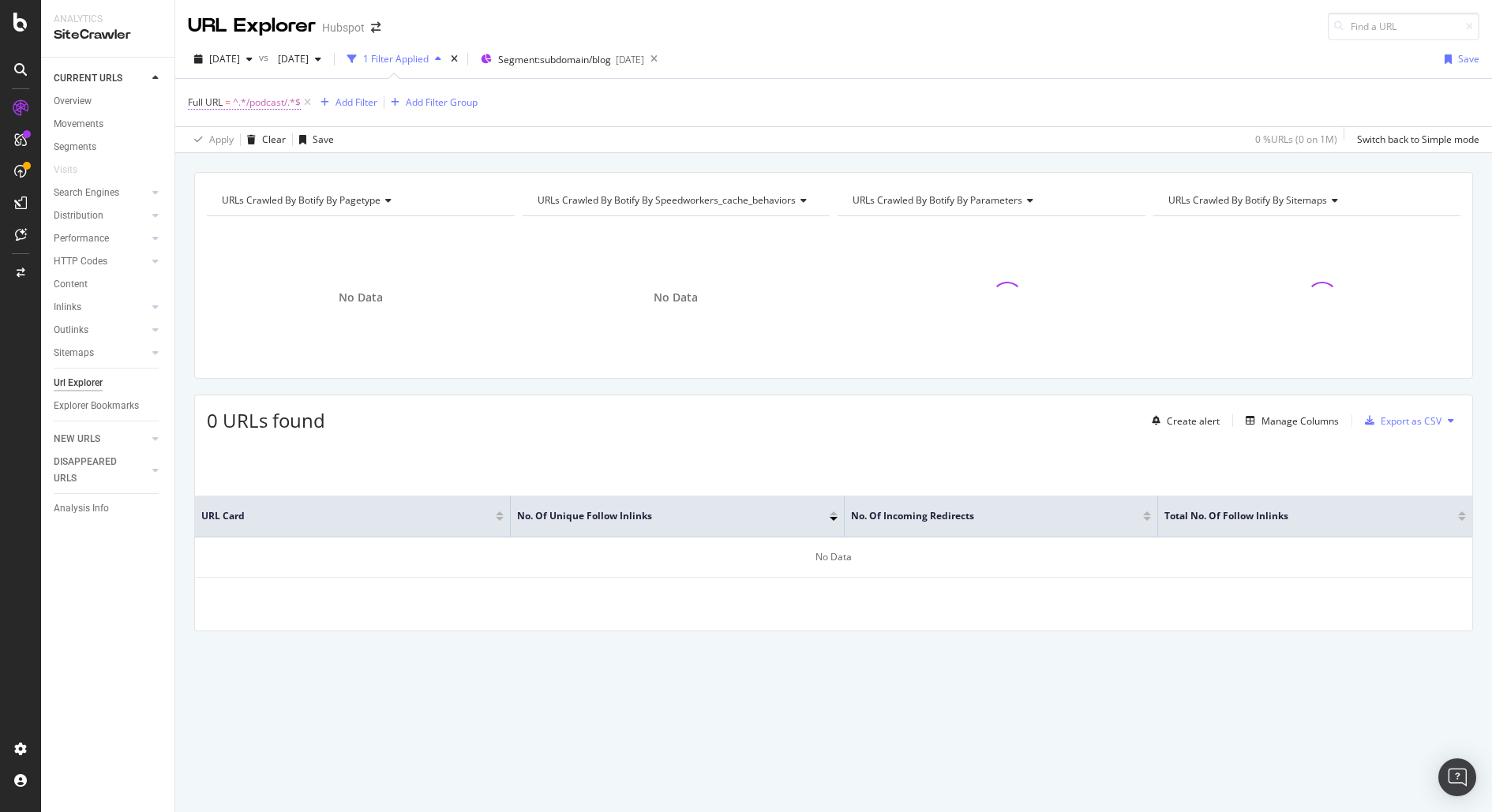
click at [267, 97] on span "^.*/podcast/.*$" at bounding box center [267, 103] width 68 height 22
click at [281, 167] on input "/podcast/" at bounding box center [276, 166] width 149 height 25
click at [294, 171] on input "/podcast/" at bounding box center [276, 166] width 149 height 25
click at [209, 168] on input "/podcast" at bounding box center [276, 166] width 149 height 25
type input "podcast"
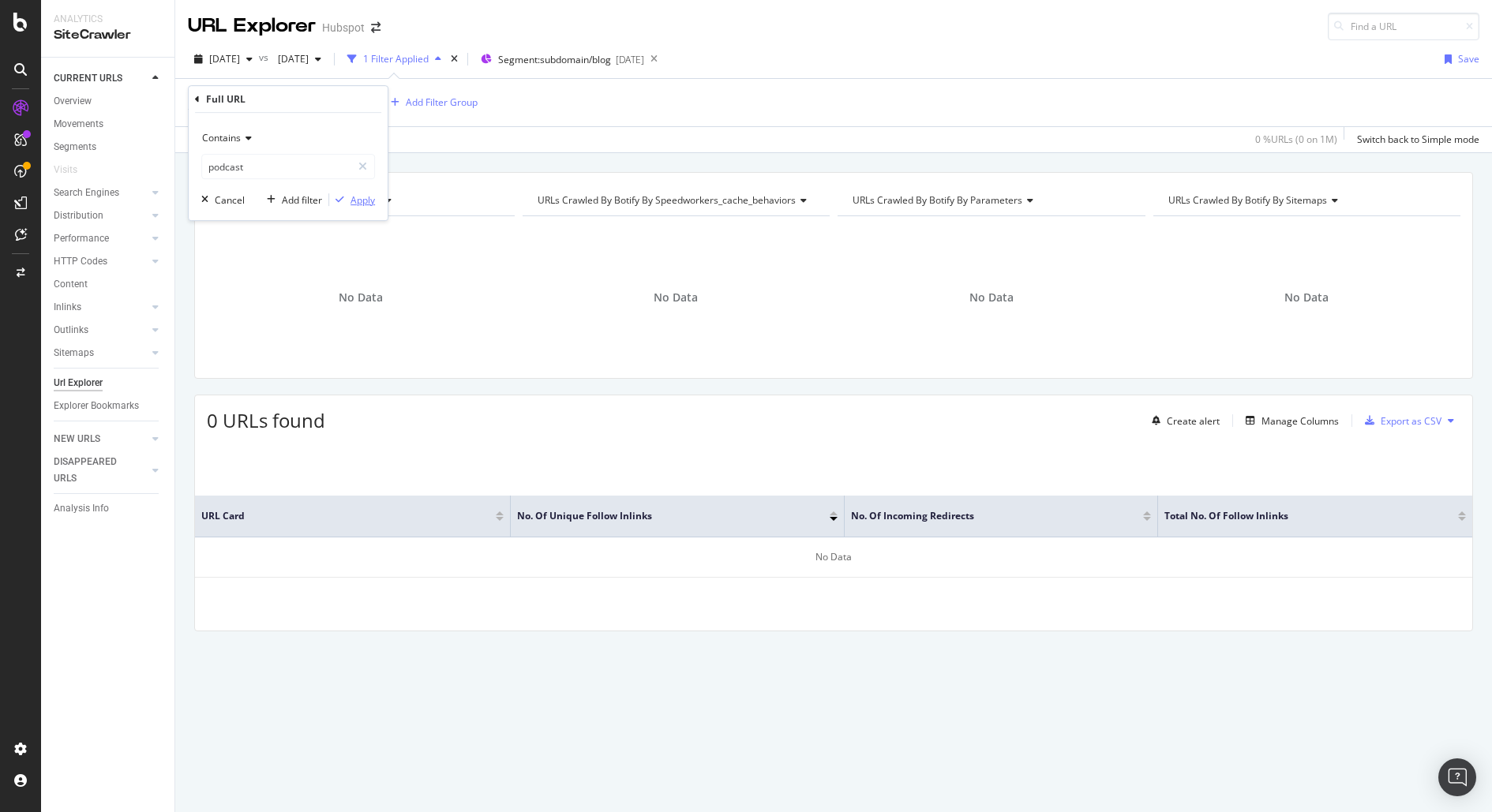
click at [350, 199] on div "button" at bounding box center [339, 199] width 21 height 9
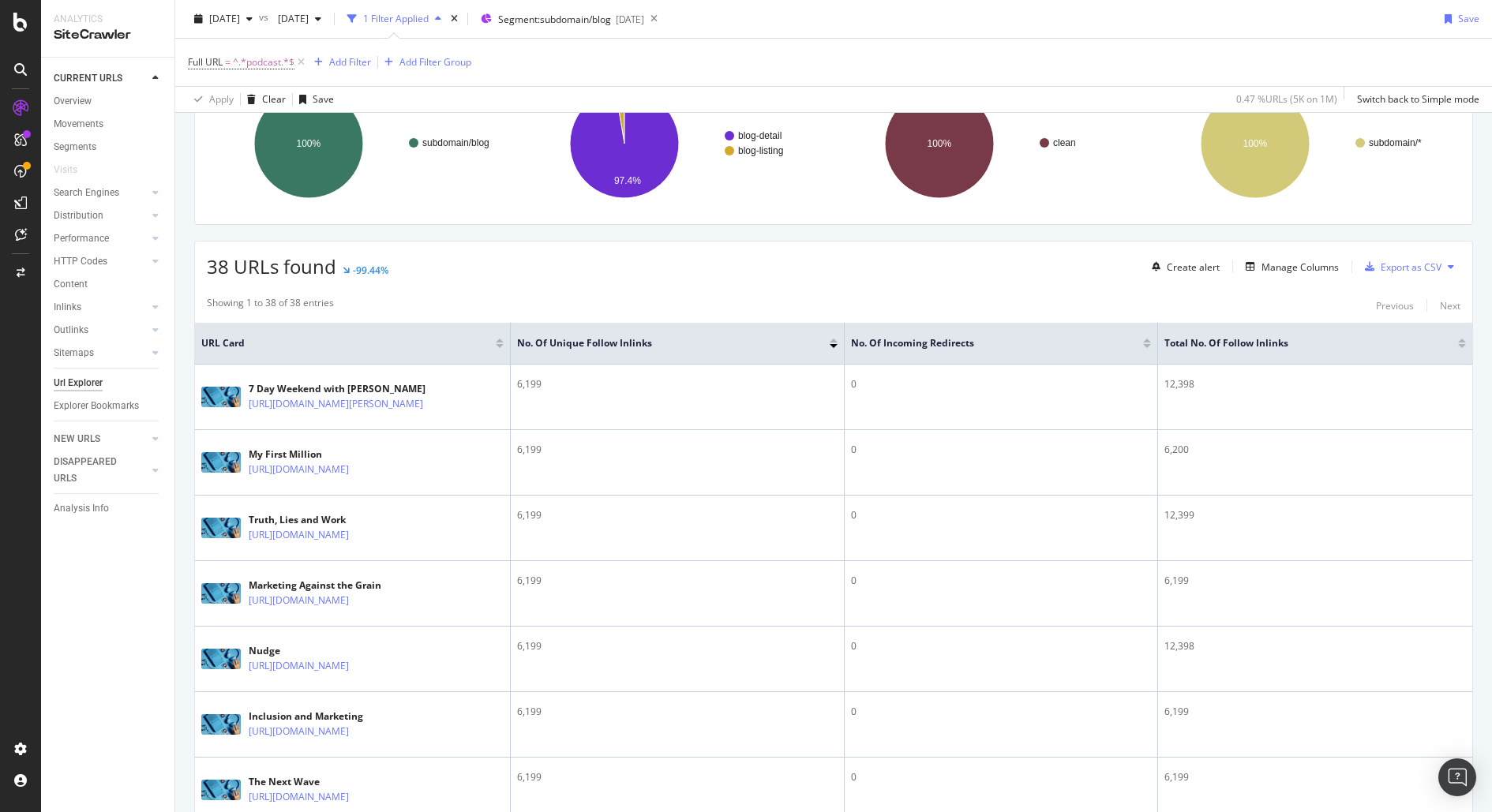
scroll to position [12, 0]
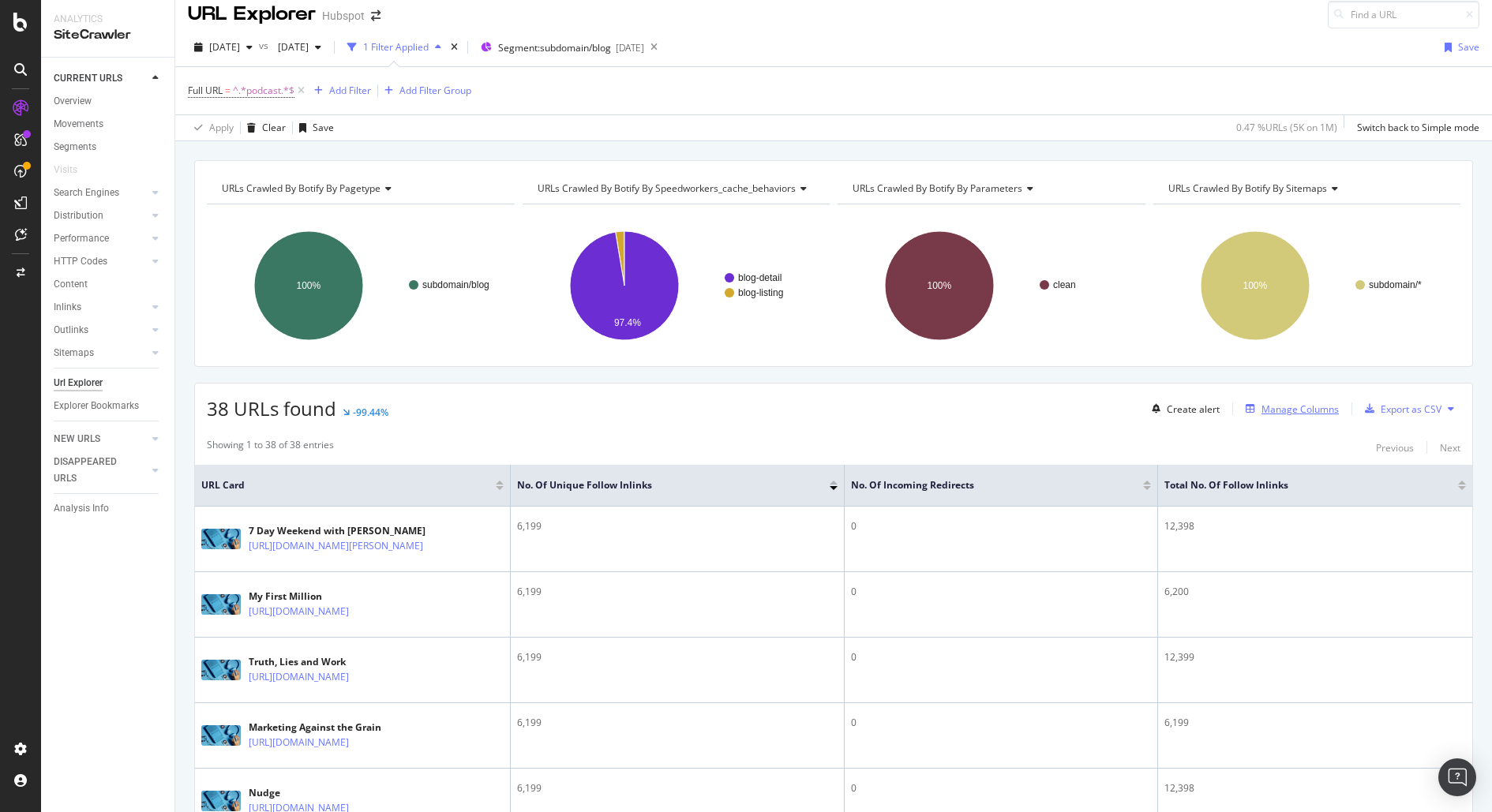
click at [1271, 408] on div "Manage Columns" at bounding box center [1300, 409] width 77 height 13
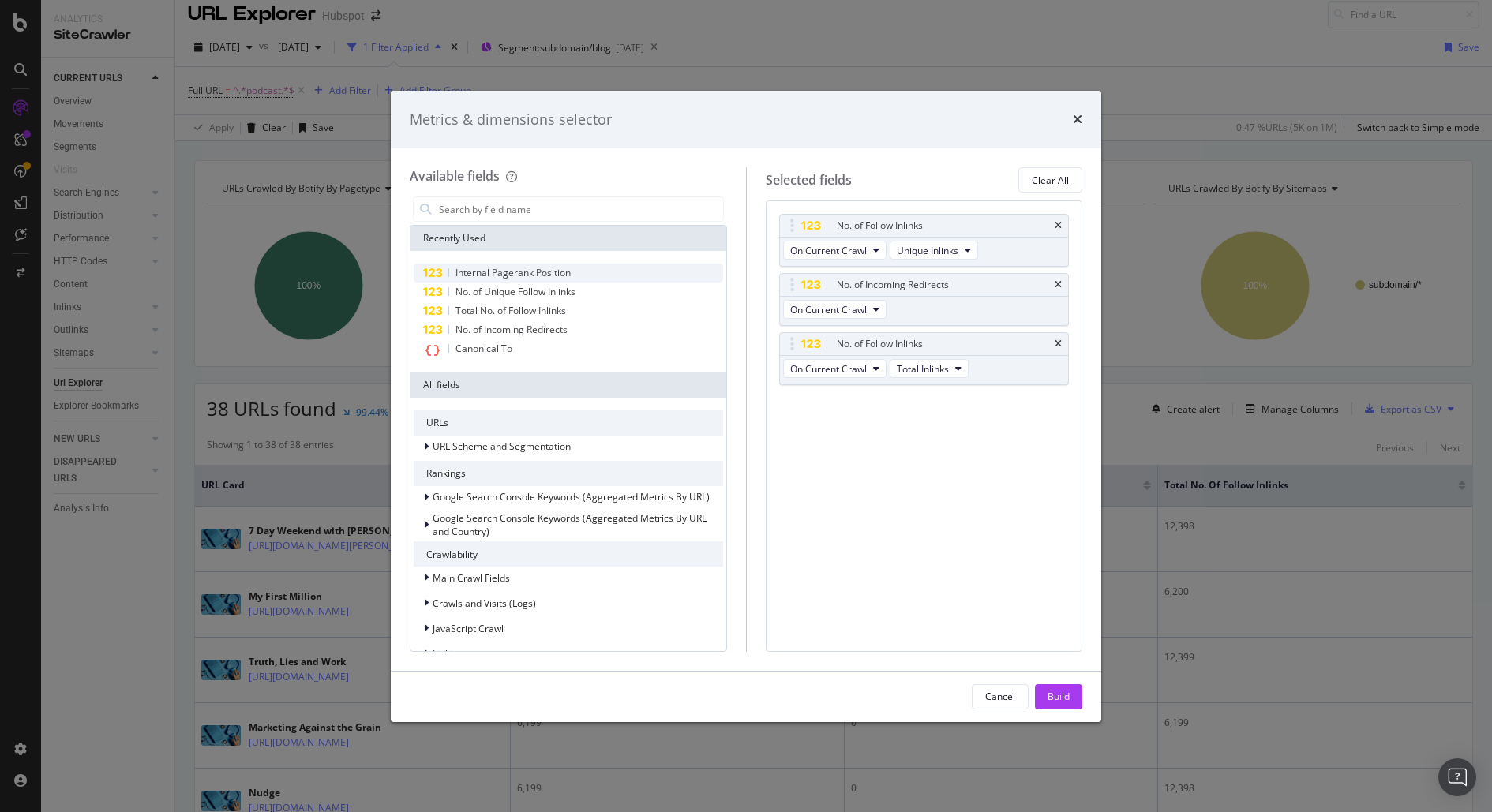
click at [547, 271] on span "Internal Pagerank Position" at bounding box center [513, 272] width 115 height 13
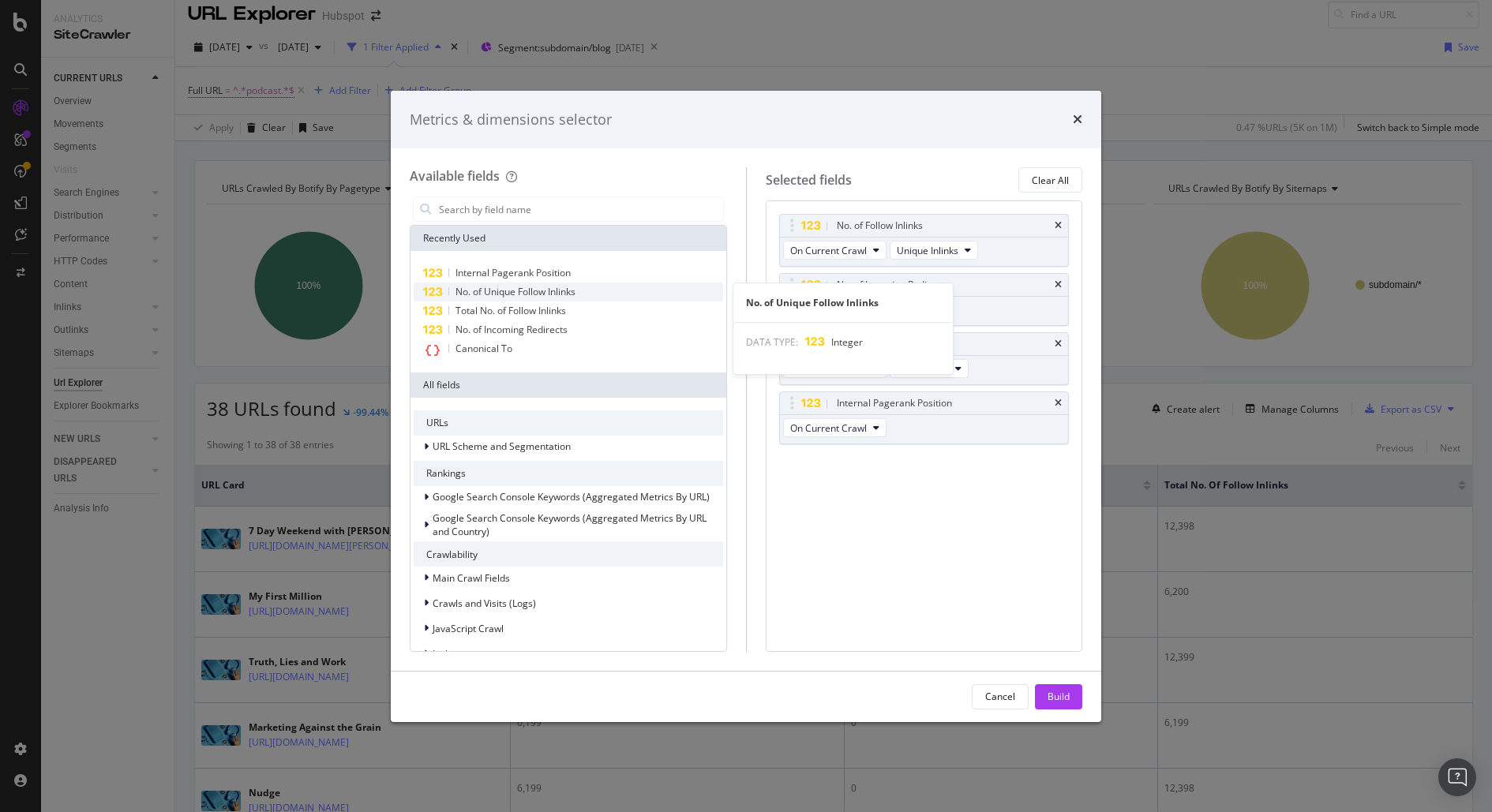
click at [598, 287] on div "No. of Unique Follow Inlinks" at bounding box center [569, 292] width 310 height 19
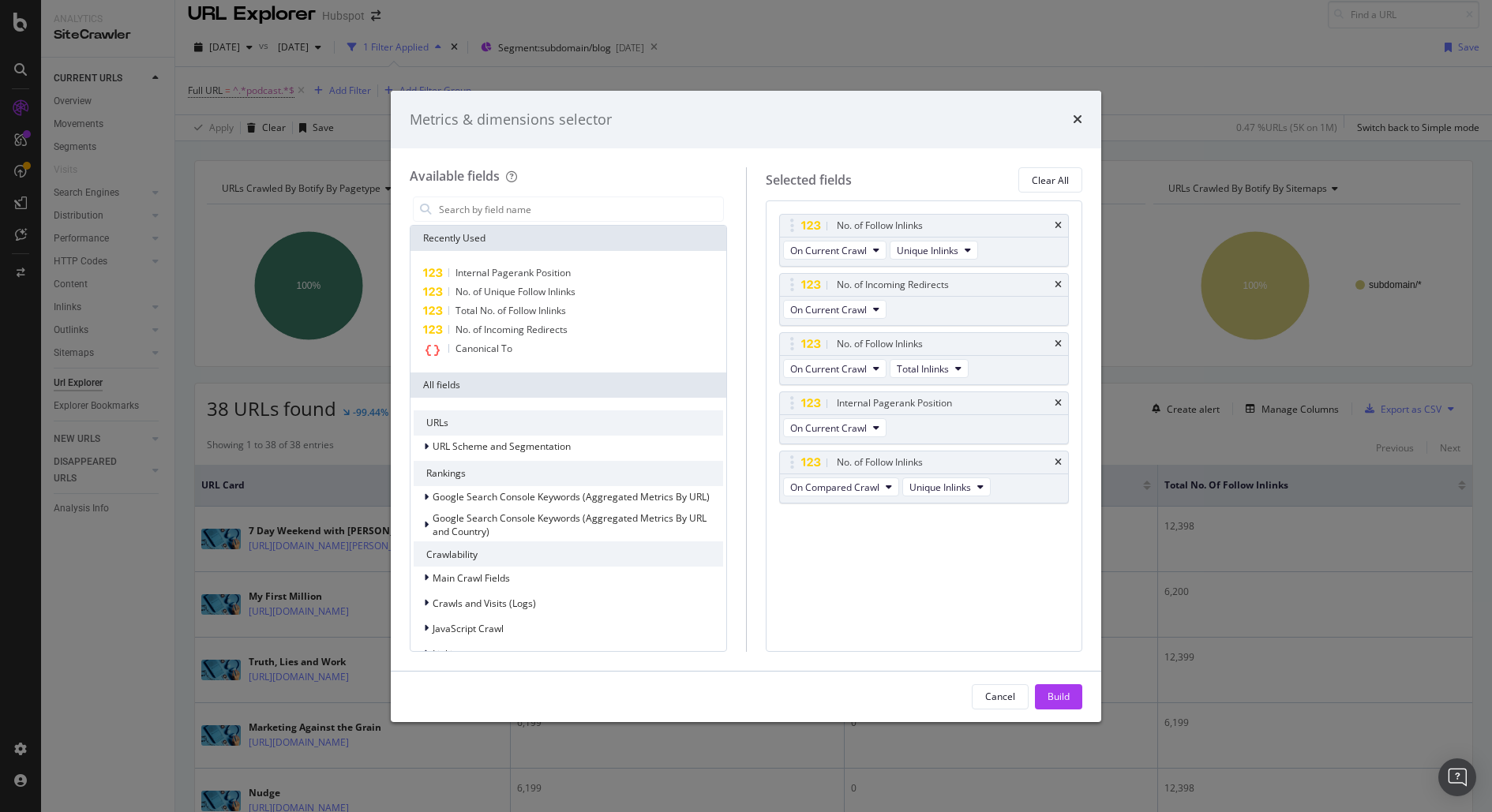
click at [1060, 684] on button "Build" at bounding box center [1059, 697] width 47 height 25
